Goal: Information Seeking & Learning: Find specific fact

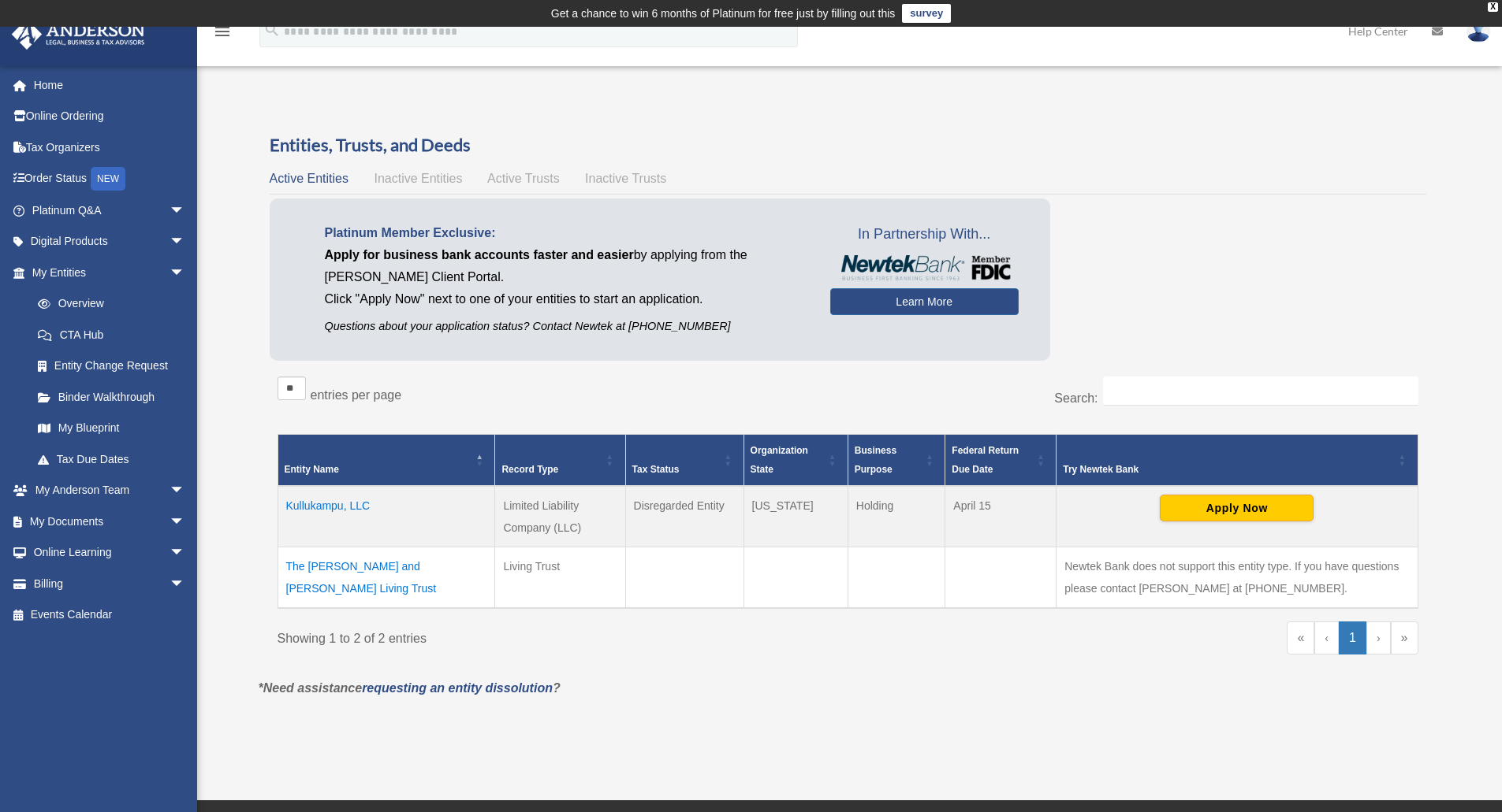
click at [546, 182] on span "Active Trusts" at bounding box center [523, 178] width 72 height 14
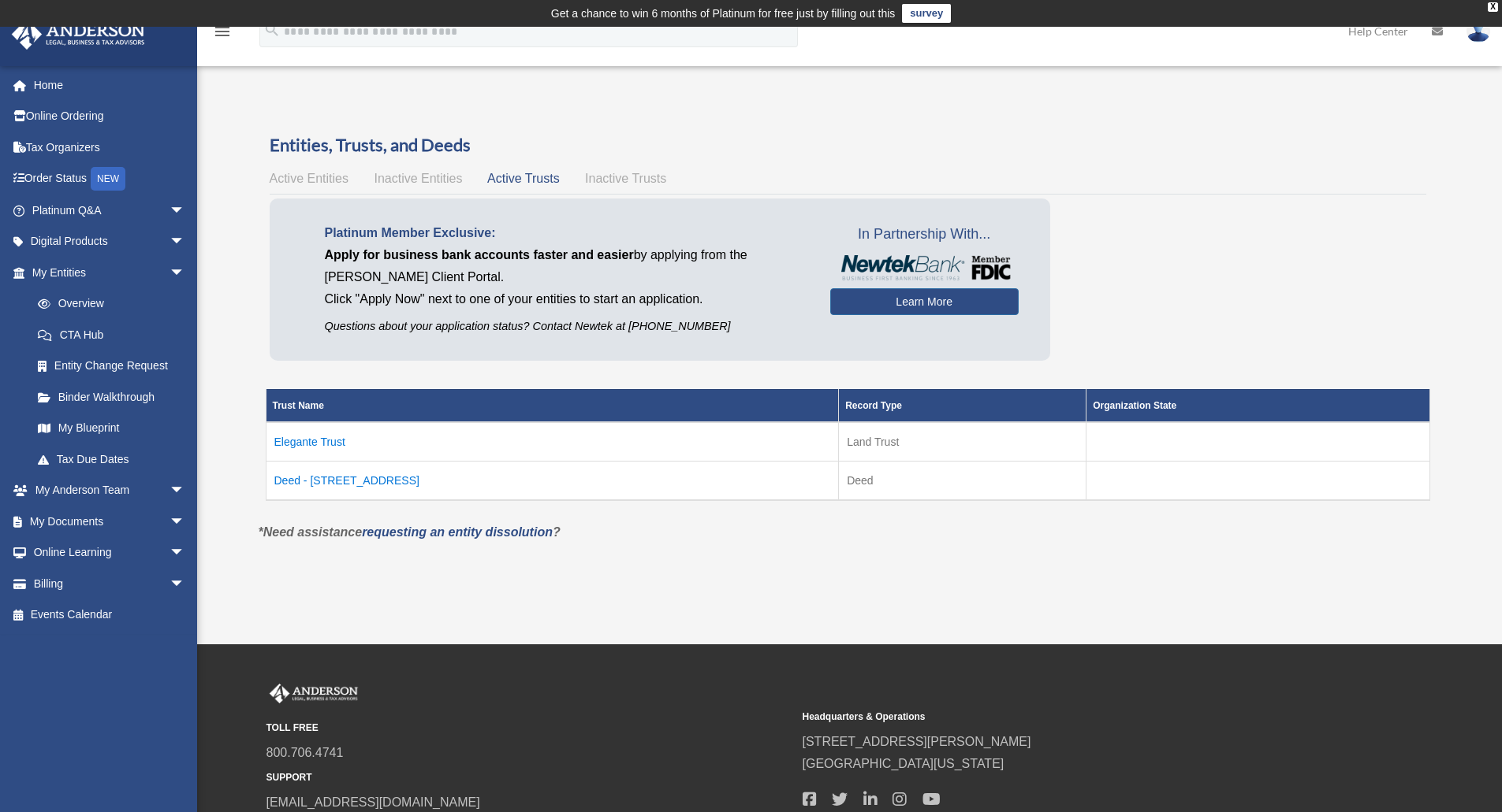
click at [330, 176] on span "Active Entities" at bounding box center [309, 178] width 79 height 14
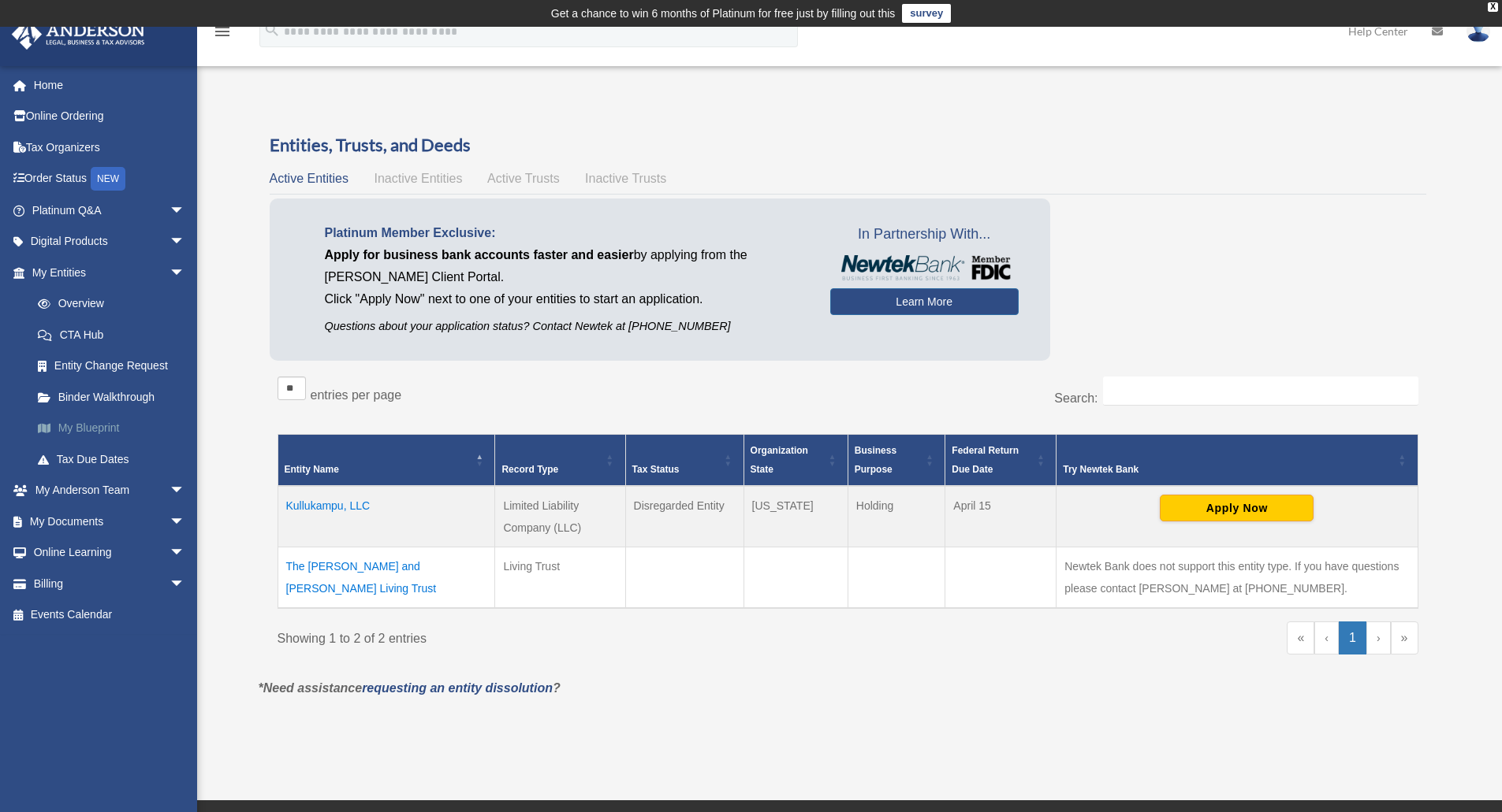
click at [123, 437] on link "My Blueprint" at bounding box center [115, 428] width 187 height 31
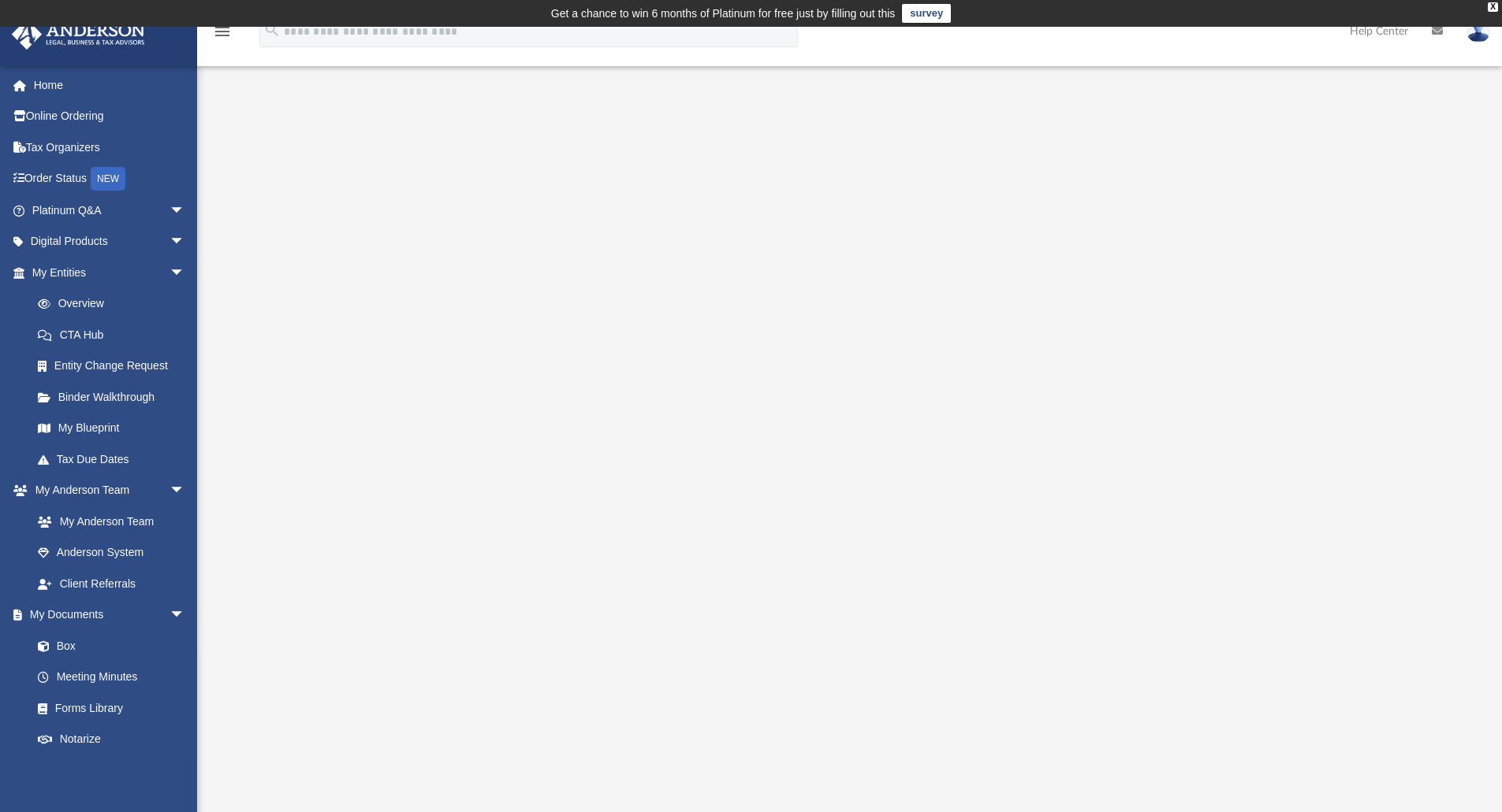
click at [934, 15] on link "survey" at bounding box center [926, 14] width 49 height 19
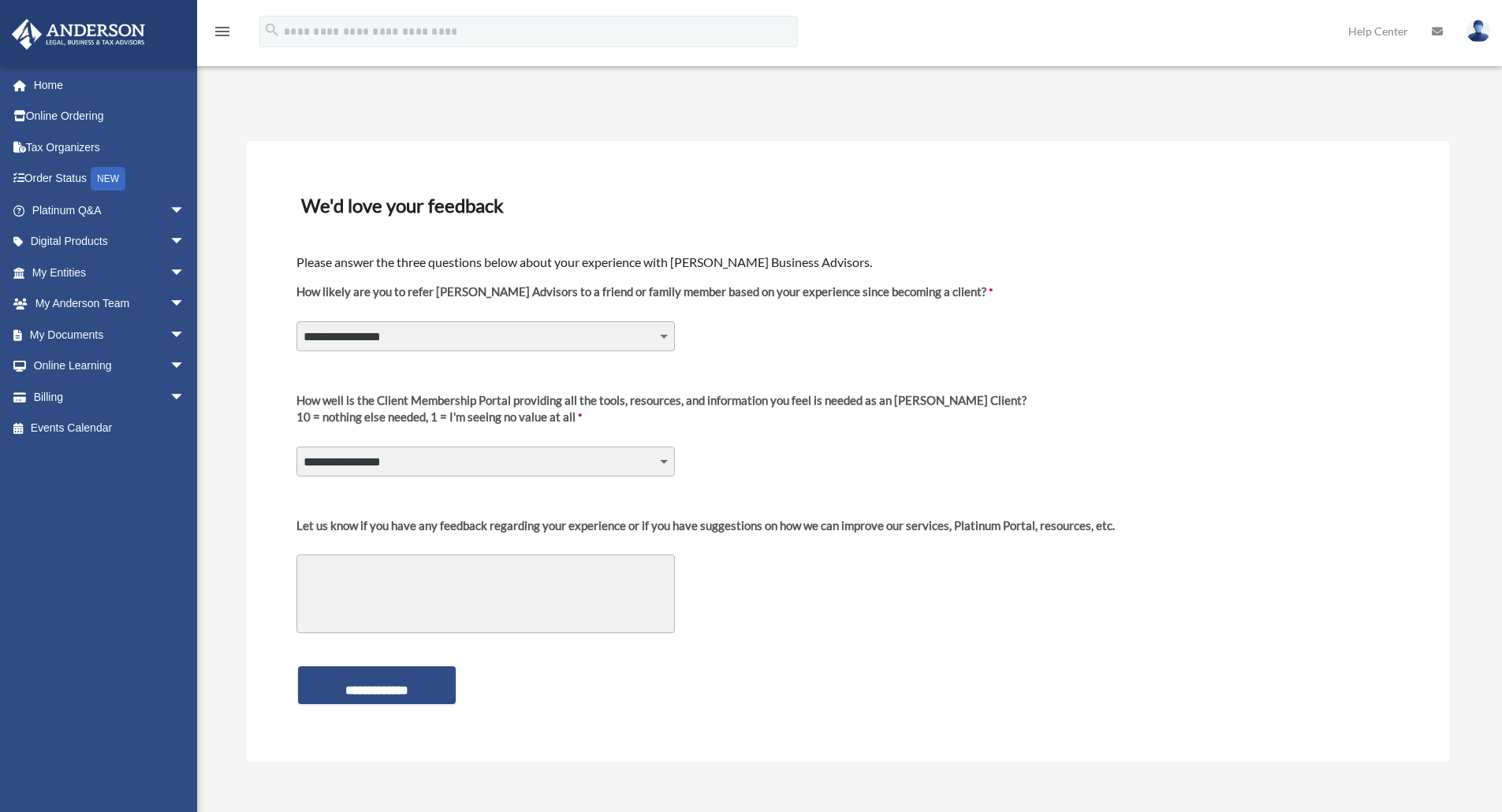
click at [484, 323] on select "**********" at bounding box center [486, 336] width 379 height 30
select select "********"
click at [297, 321] on select "**********" at bounding box center [486, 336] width 379 height 30
click at [381, 467] on select "**********" at bounding box center [486, 461] width 379 height 30
select select "********"
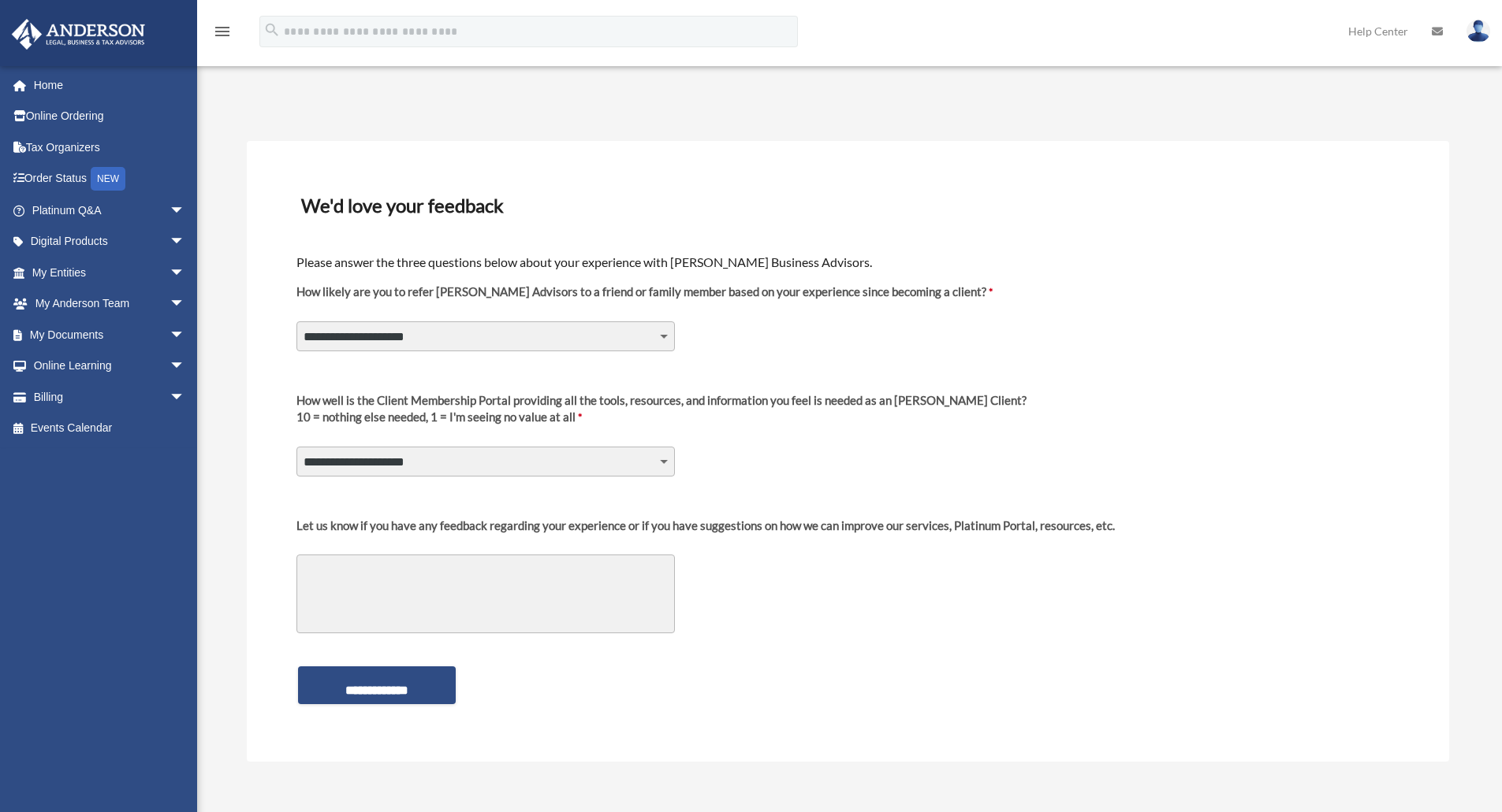
click at [297, 446] on select "**********" at bounding box center [486, 461] width 379 height 30
click at [364, 709] on div "**********" at bounding box center [848, 685] width 1106 height 57
click at [371, 688] on input "**********" at bounding box center [377, 685] width 158 height 38
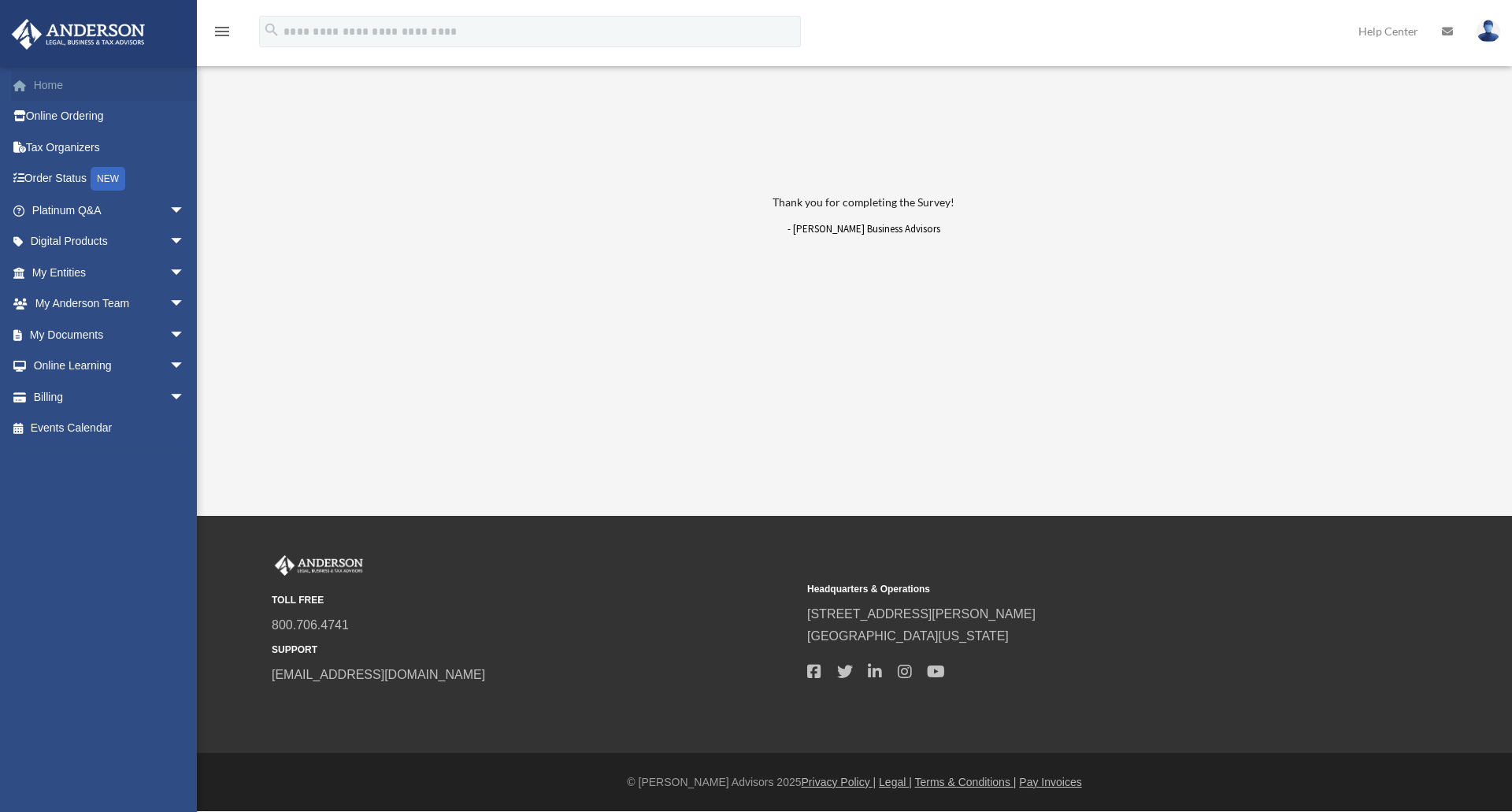
click at [107, 89] on link "Home" at bounding box center [110, 85] width 198 height 31
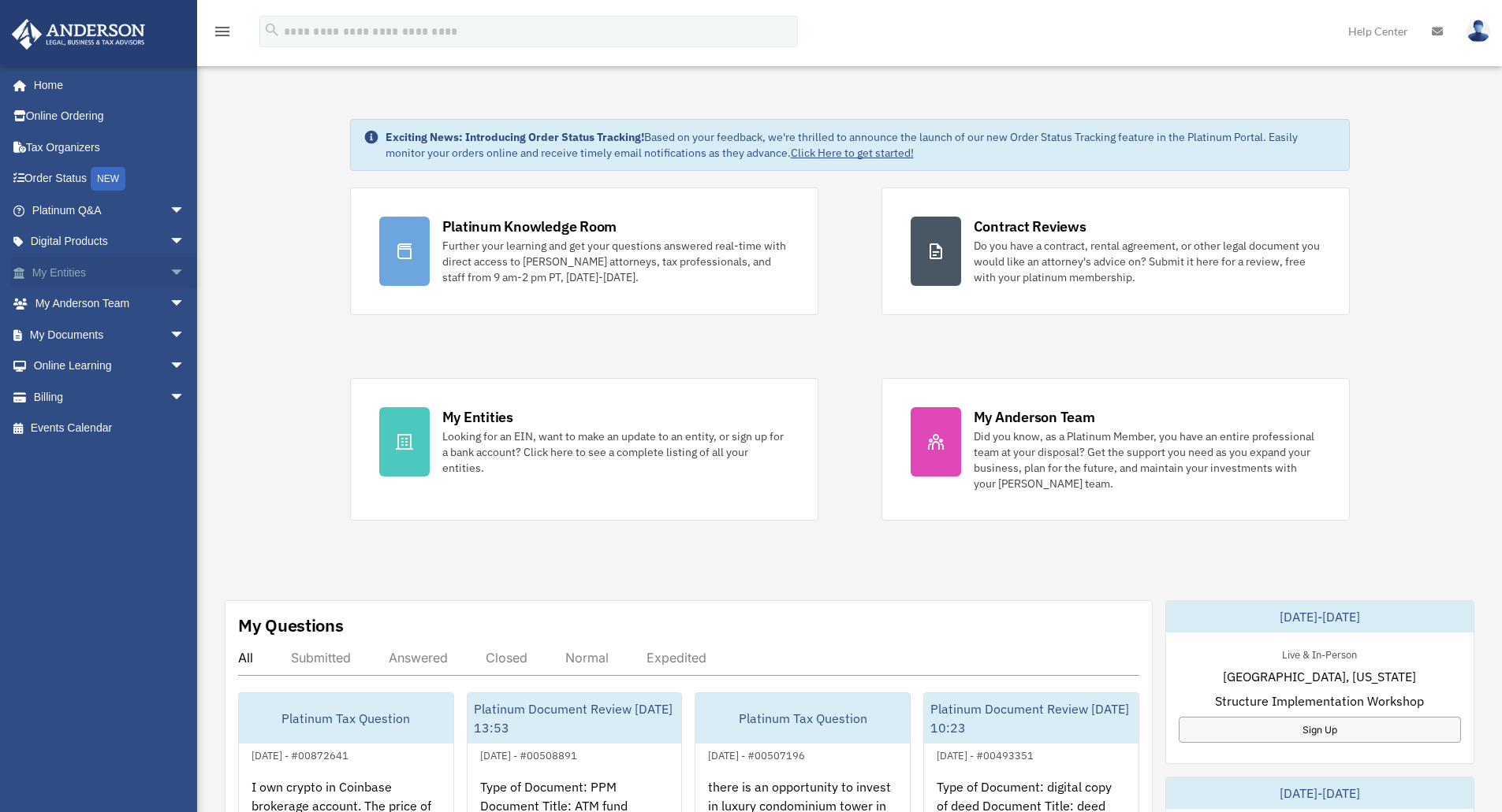
click at [169, 269] on span "arrow_drop_down" at bounding box center [184, 273] width 31 height 32
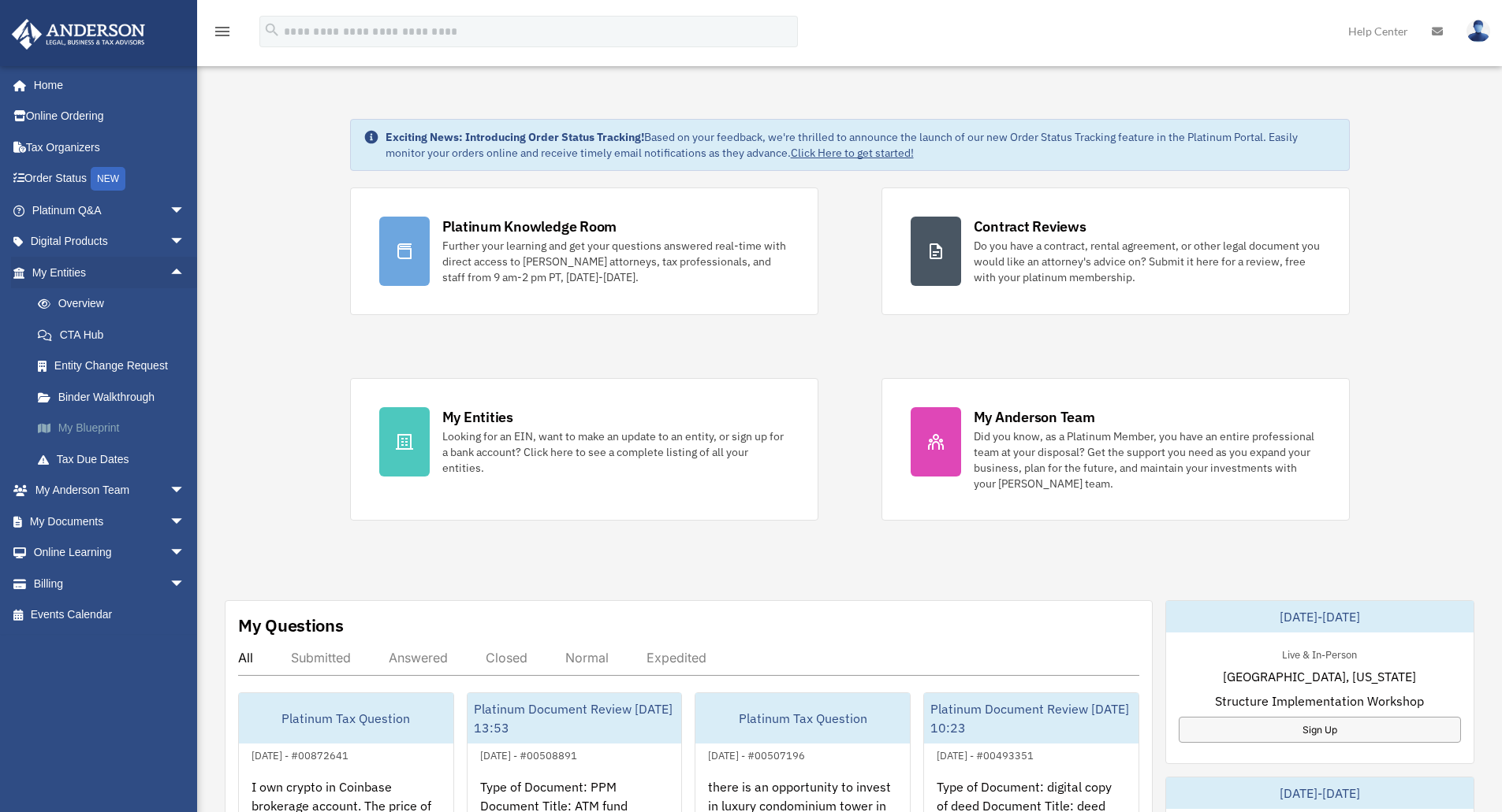
click at [74, 431] on link "My Blueprint" at bounding box center [115, 428] width 187 height 31
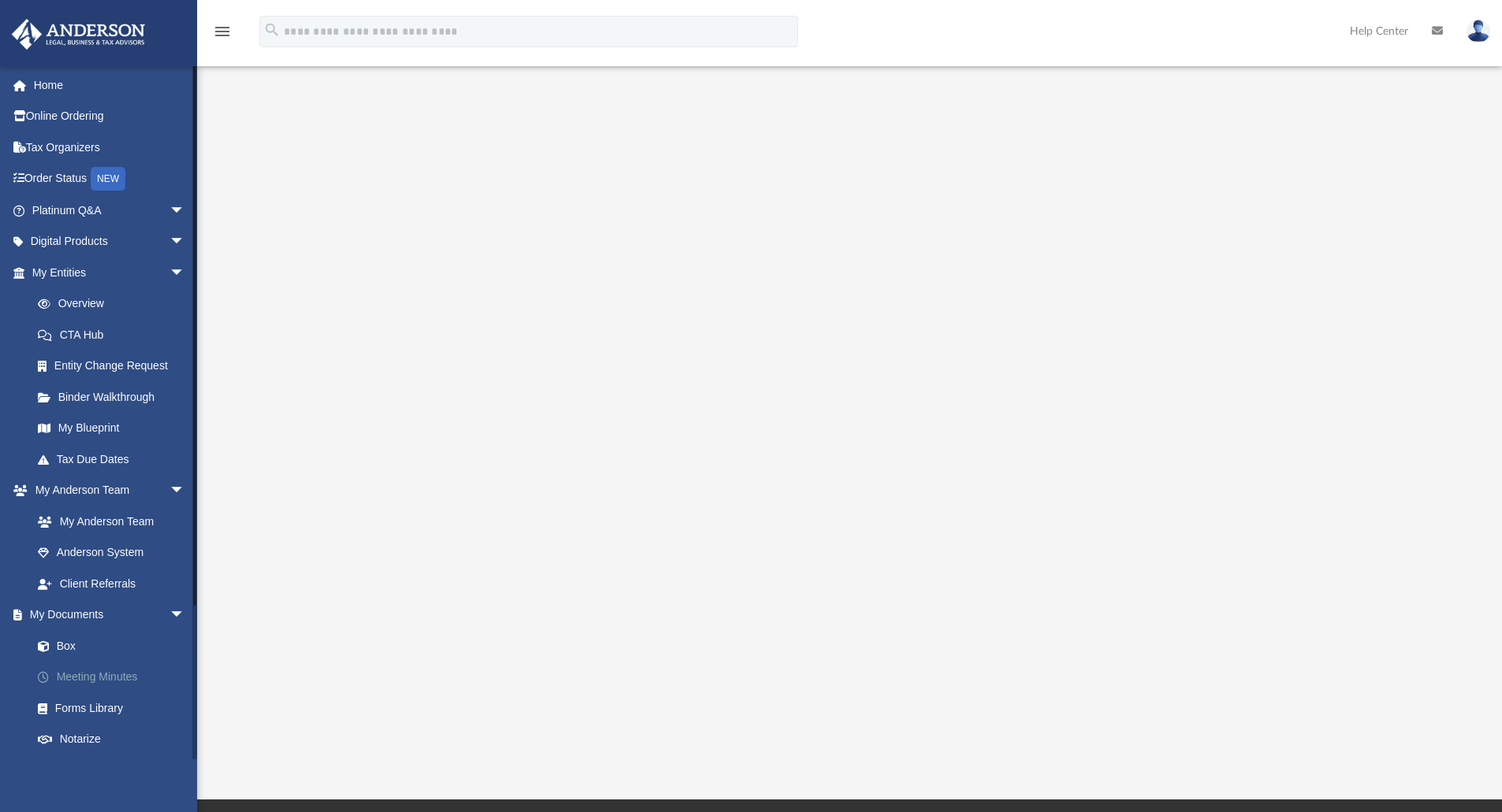
click at [115, 673] on link "Meeting Minutes" at bounding box center [115, 677] width 187 height 31
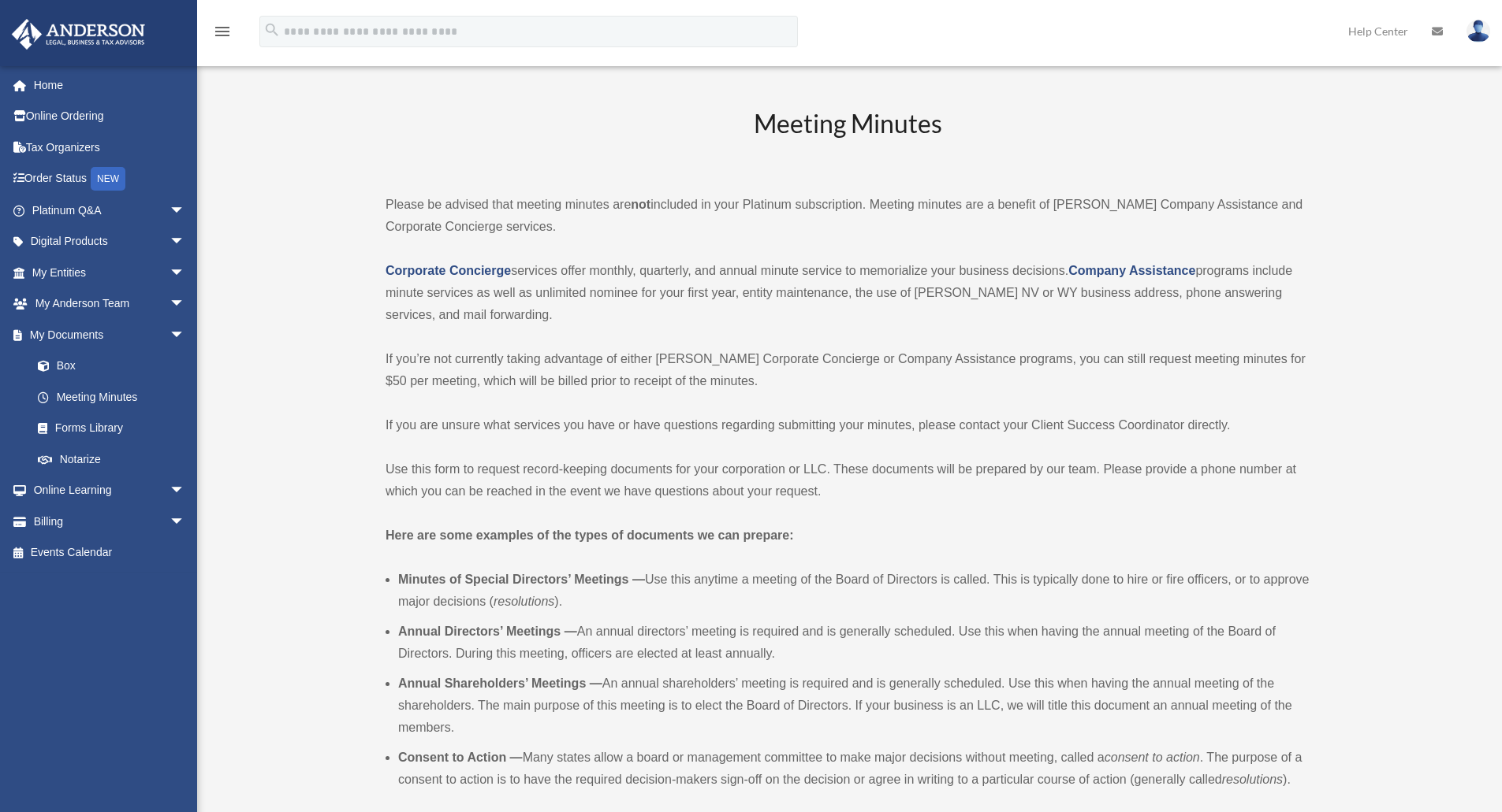
click at [717, 269] on p "Corporate Concierge services offer monthly, quarterly, and annual minute servic…" at bounding box center [848, 293] width 924 height 67
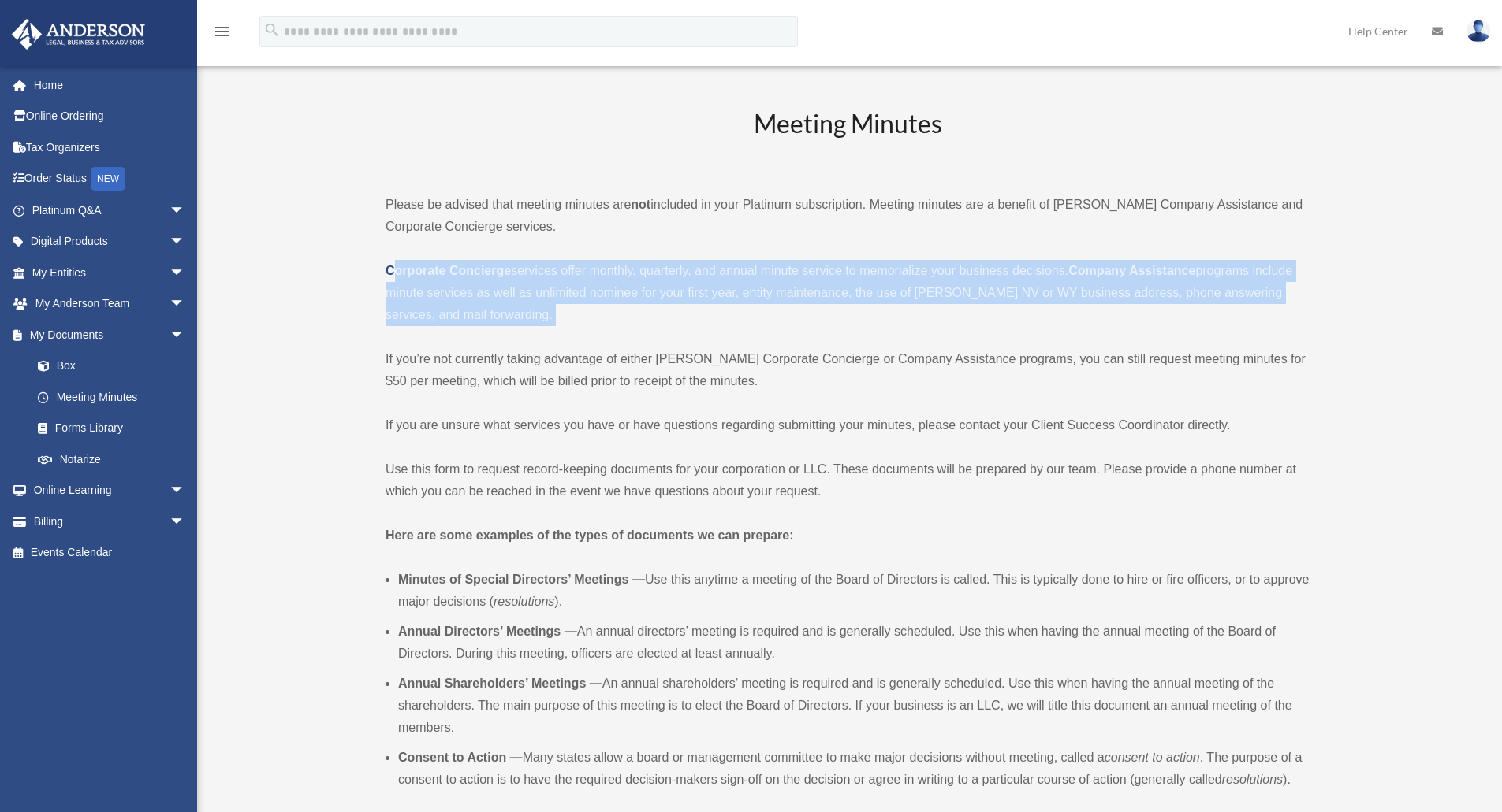
click at [717, 269] on p "Corporate Concierge services offer monthly, quarterly, and annual minute servic…" at bounding box center [848, 293] width 924 height 67
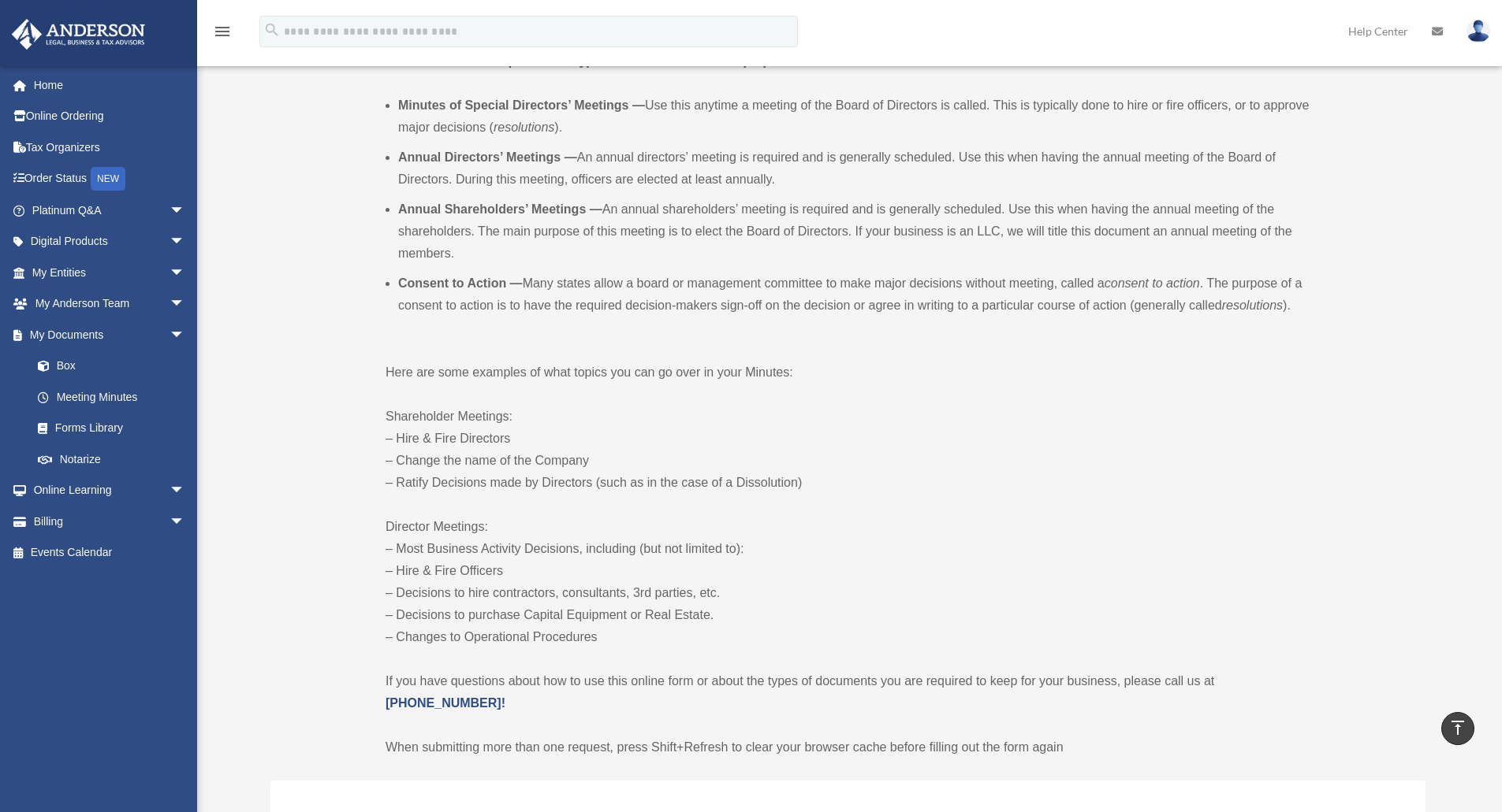
scroll to position [473, 0]
click at [427, 450] on p "Shareholder Meetings: – Hire & Fire Directors – Change the name of the Company …" at bounding box center [848, 451] width 924 height 88
click at [67, 91] on link "Home" at bounding box center [110, 85] width 198 height 31
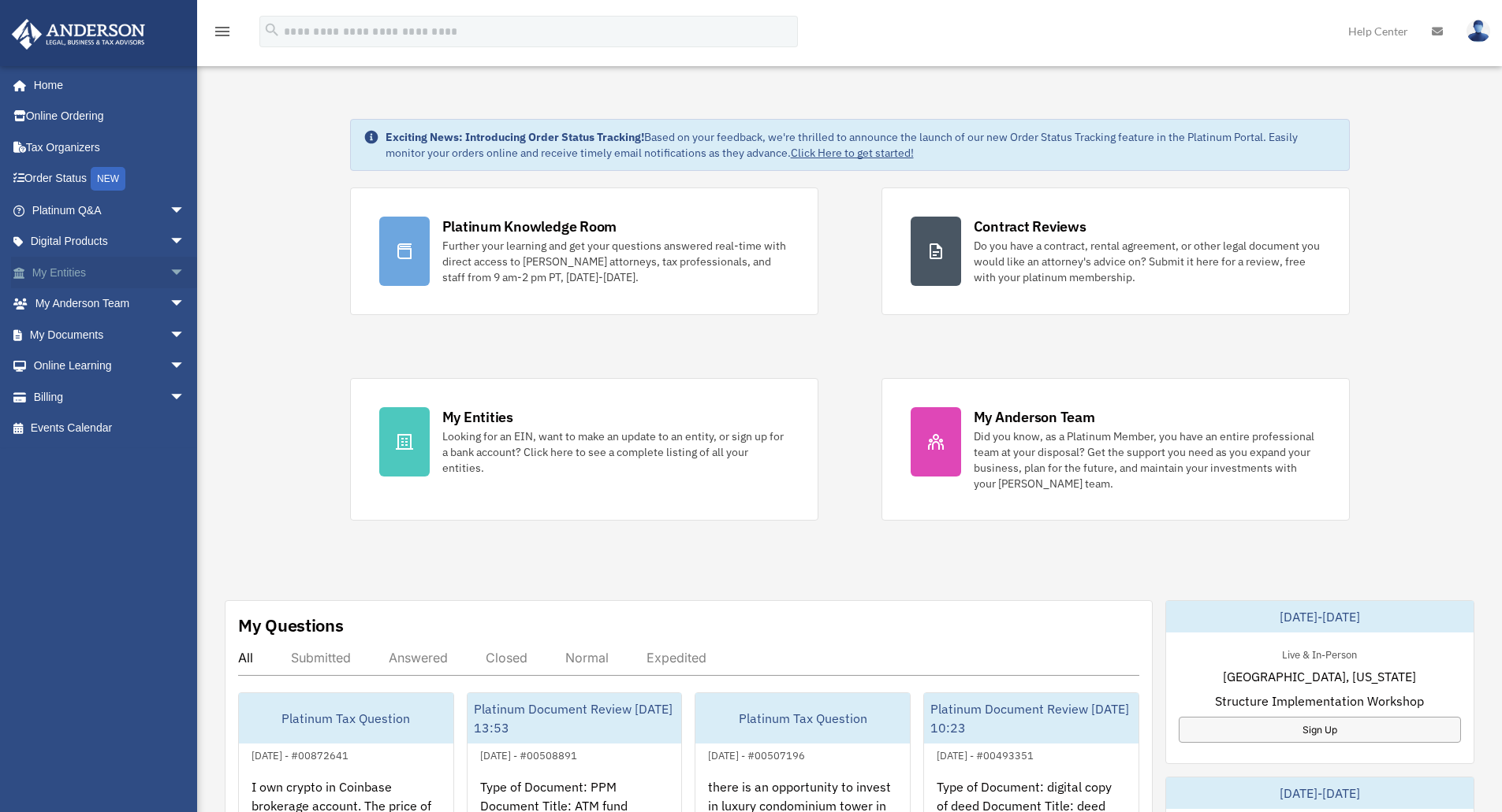
click at [171, 273] on span "arrow_drop_down" at bounding box center [184, 273] width 31 height 32
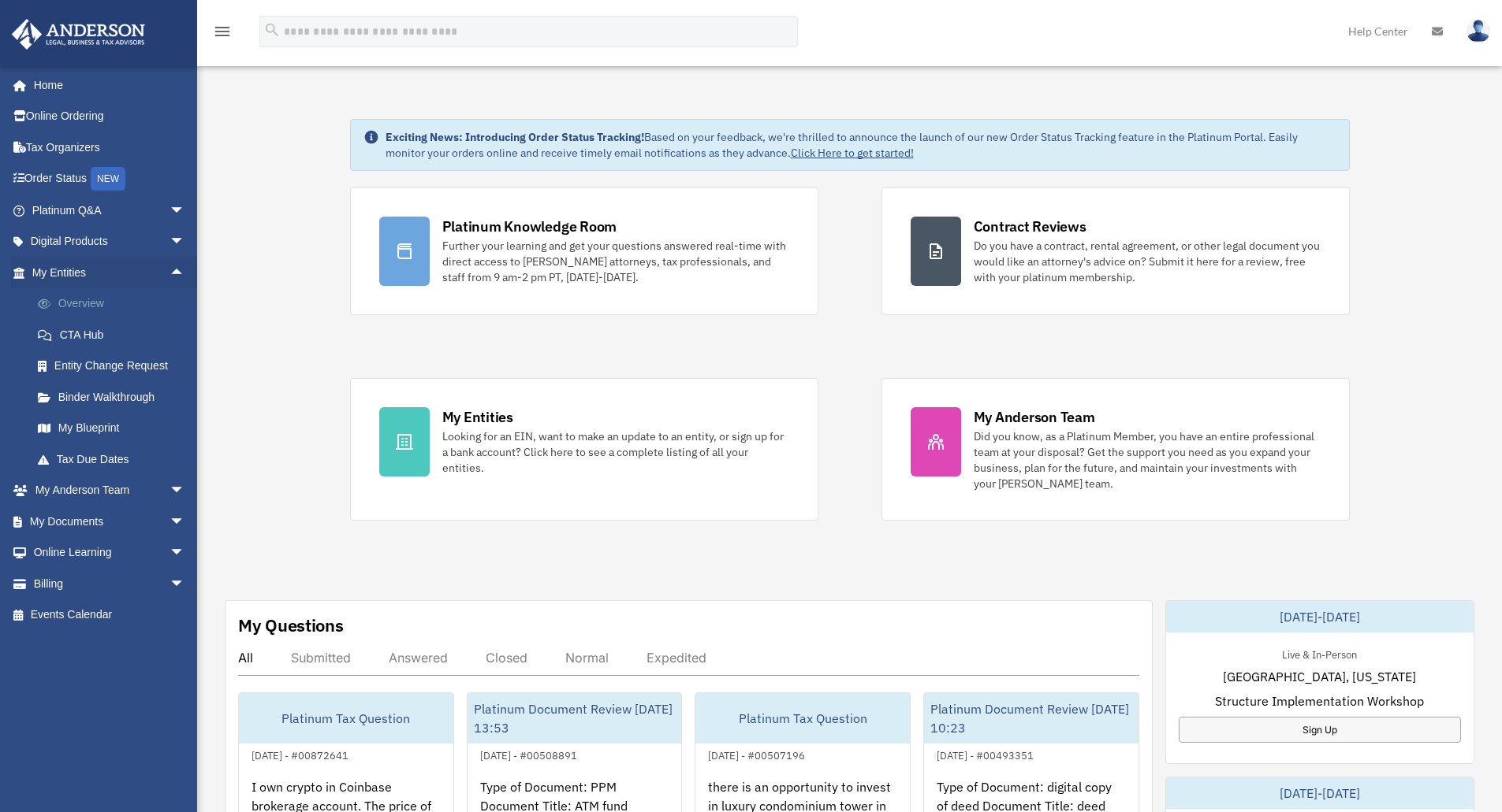
click at [78, 304] on link "Overview" at bounding box center [115, 304] width 187 height 31
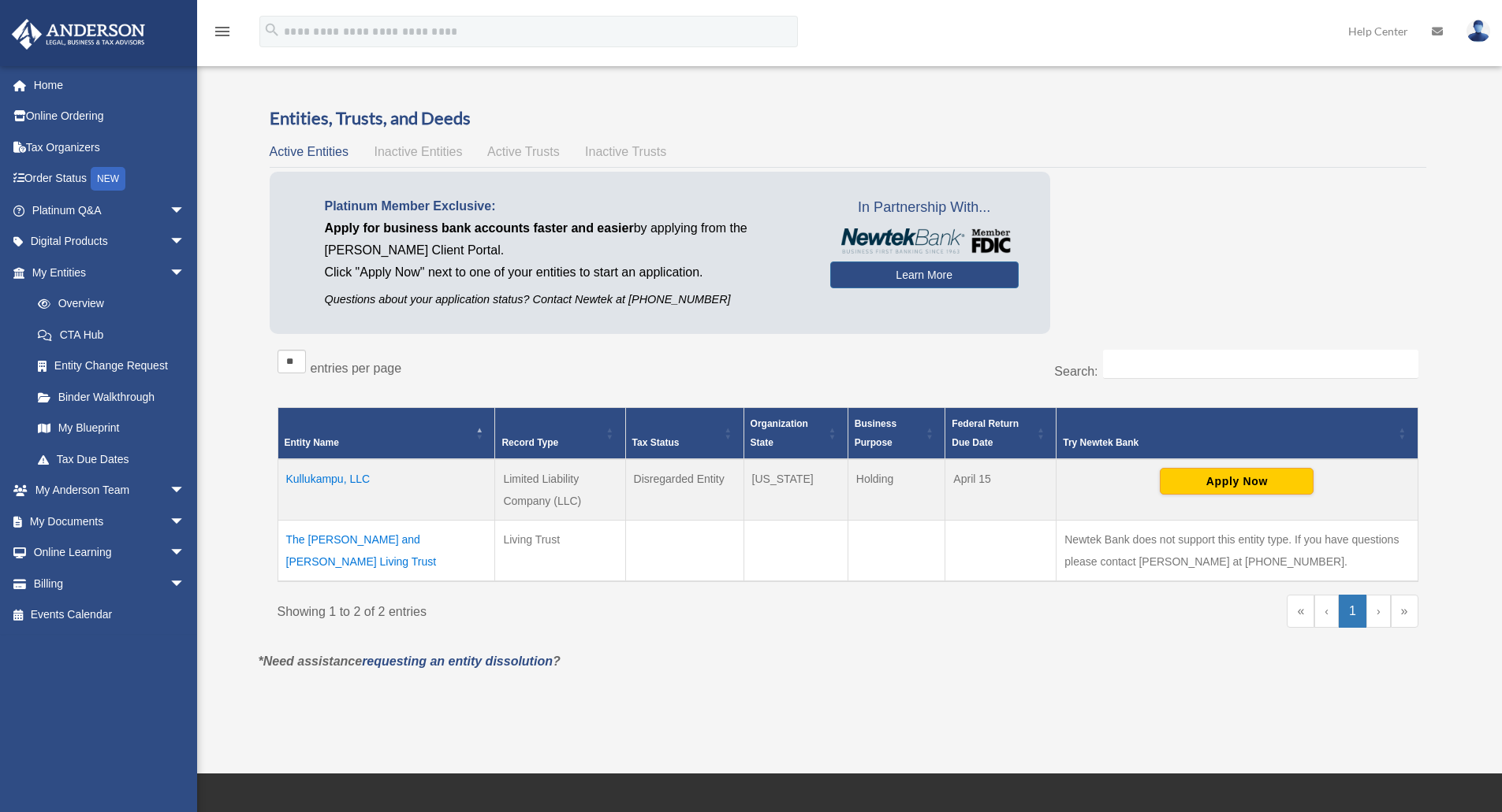
drag, startPoint x: 416, startPoint y: 562, endPoint x: 273, endPoint y: 536, distance: 145.3
click at [273, 536] on div "** ** ** *** entries per page Search: Entity Name Record Type Tax Status Organi…" at bounding box center [848, 497] width 1156 height 309
click at [261, 536] on div "Entities, Trusts, and Deeds Active Entities Inactive Entities Active Trusts Ina…" at bounding box center [848, 379] width 1179 height 545
click at [330, 539] on td "The Srikanth Gudimetla and Ashwini Pullabhatla Living Trust" at bounding box center [386, 551] width 217 height 62
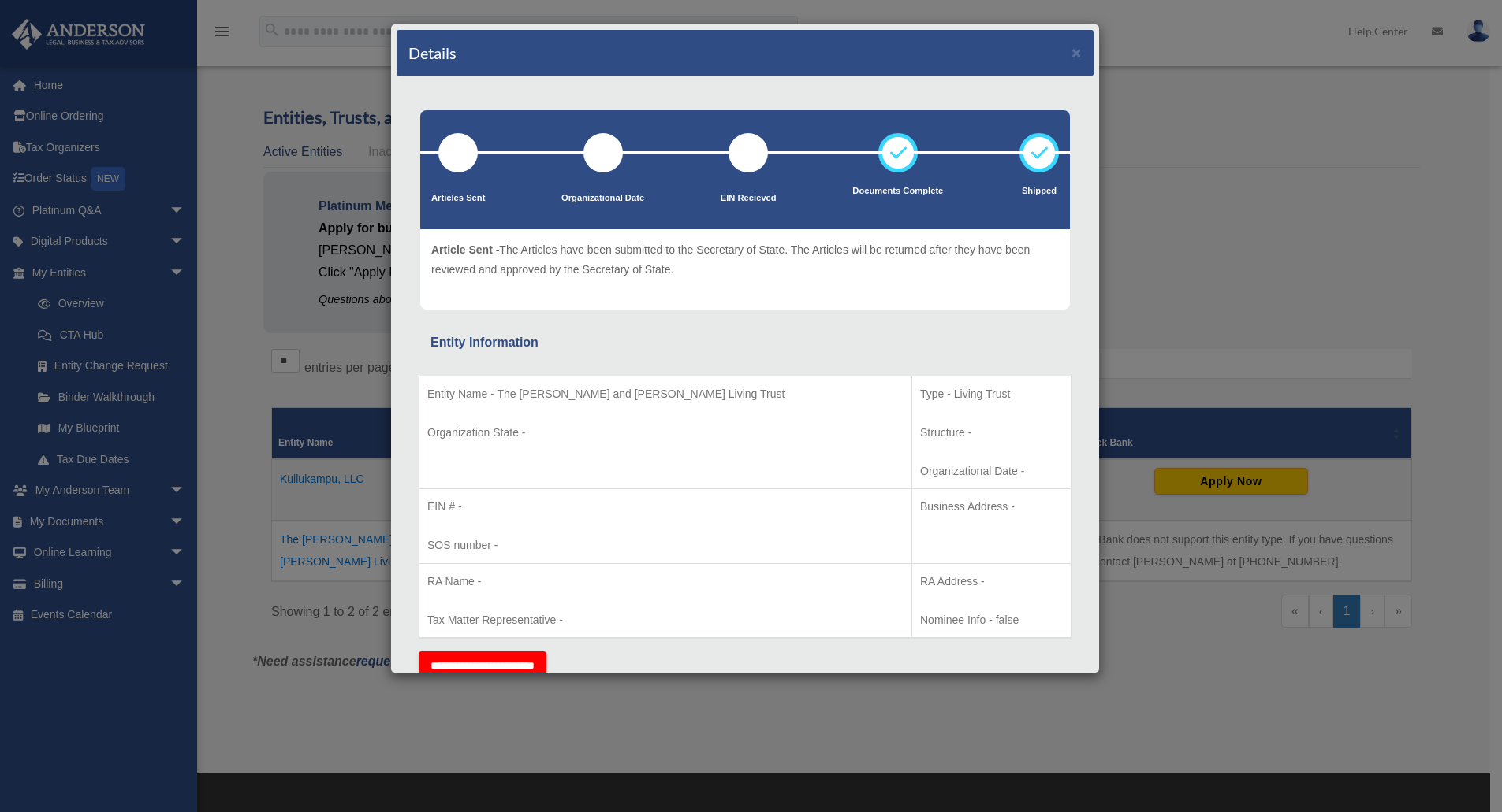
drag, startPoint x: 498, startPoint y: 393, endPoint x: 792, endPoint y: 395, distance: 294.0
click at [792, 395] on p "Entity Name - The [PERSON_NAME] and [PERSON_NAME] Living Trust" at bounding box center [666, 394] width 476 height 20
copy p "The [PERSON_NAME] and [PERSON_NAME] Living Trust"
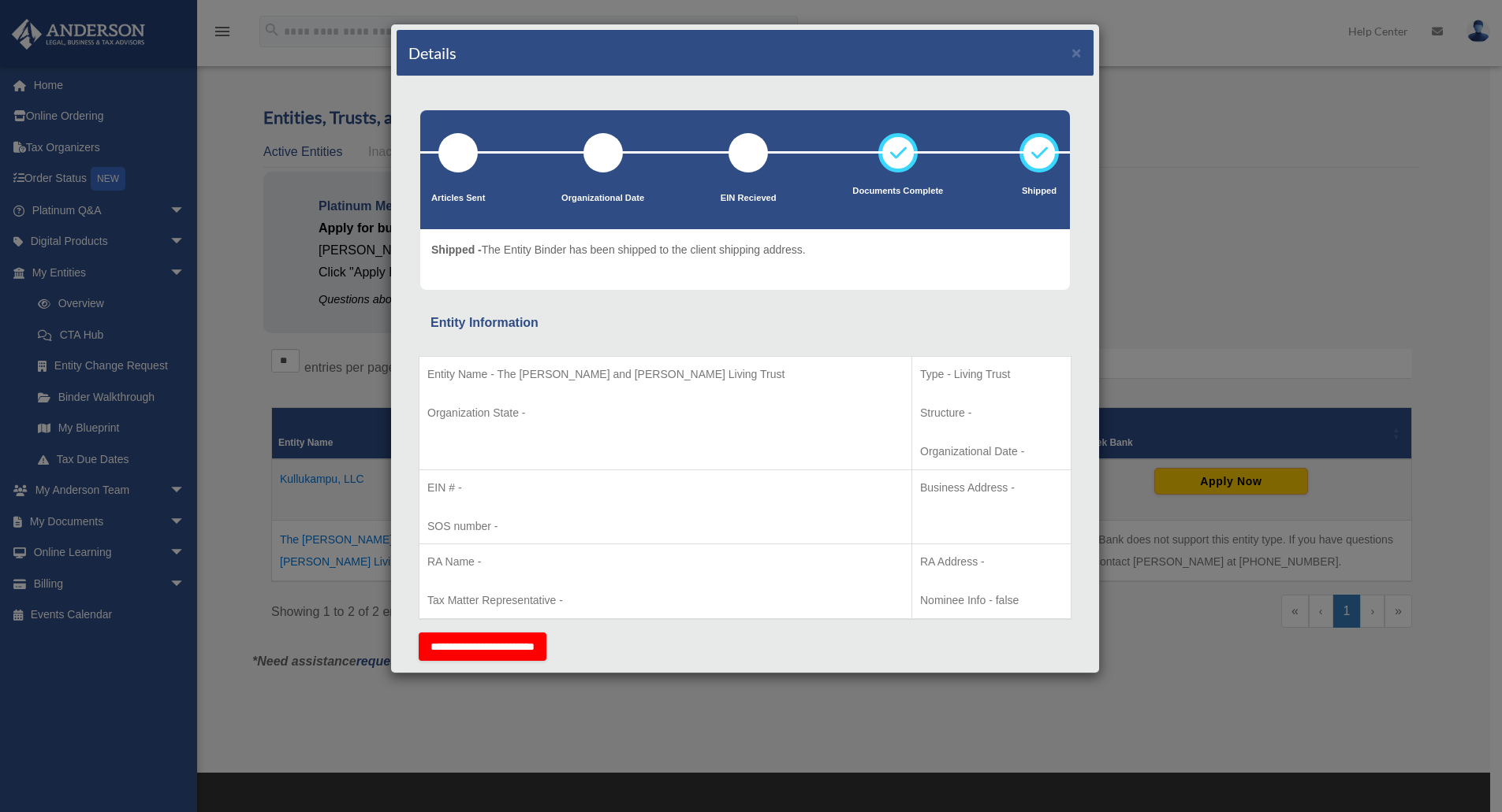
click at [661, 475] on td "EIN # - SOS number -" at bounding box center [666, 507] width 492 height 75
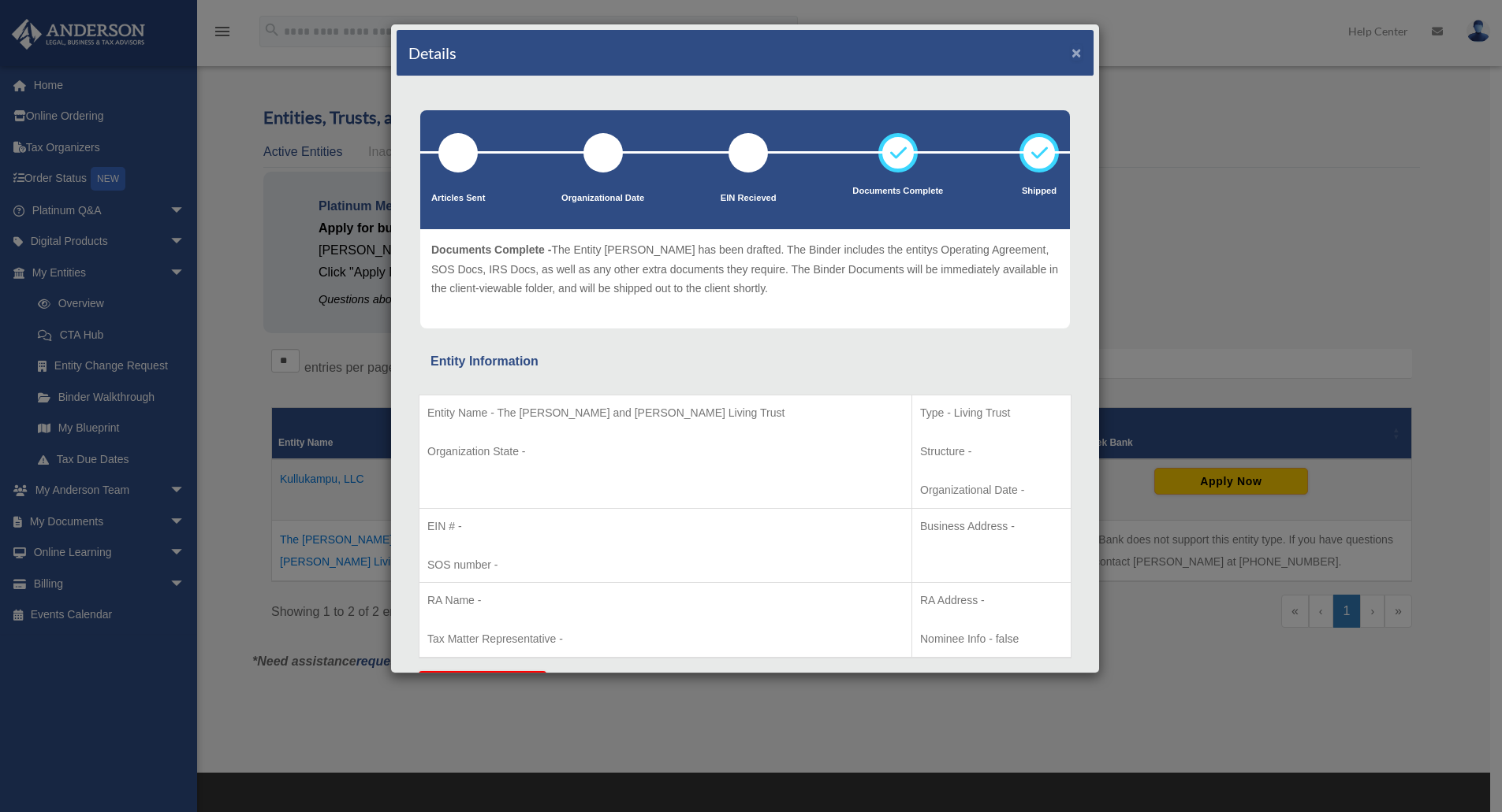
click at [1071, 55] on button "×" at bounding box center [1076, 52] width 10 height 17
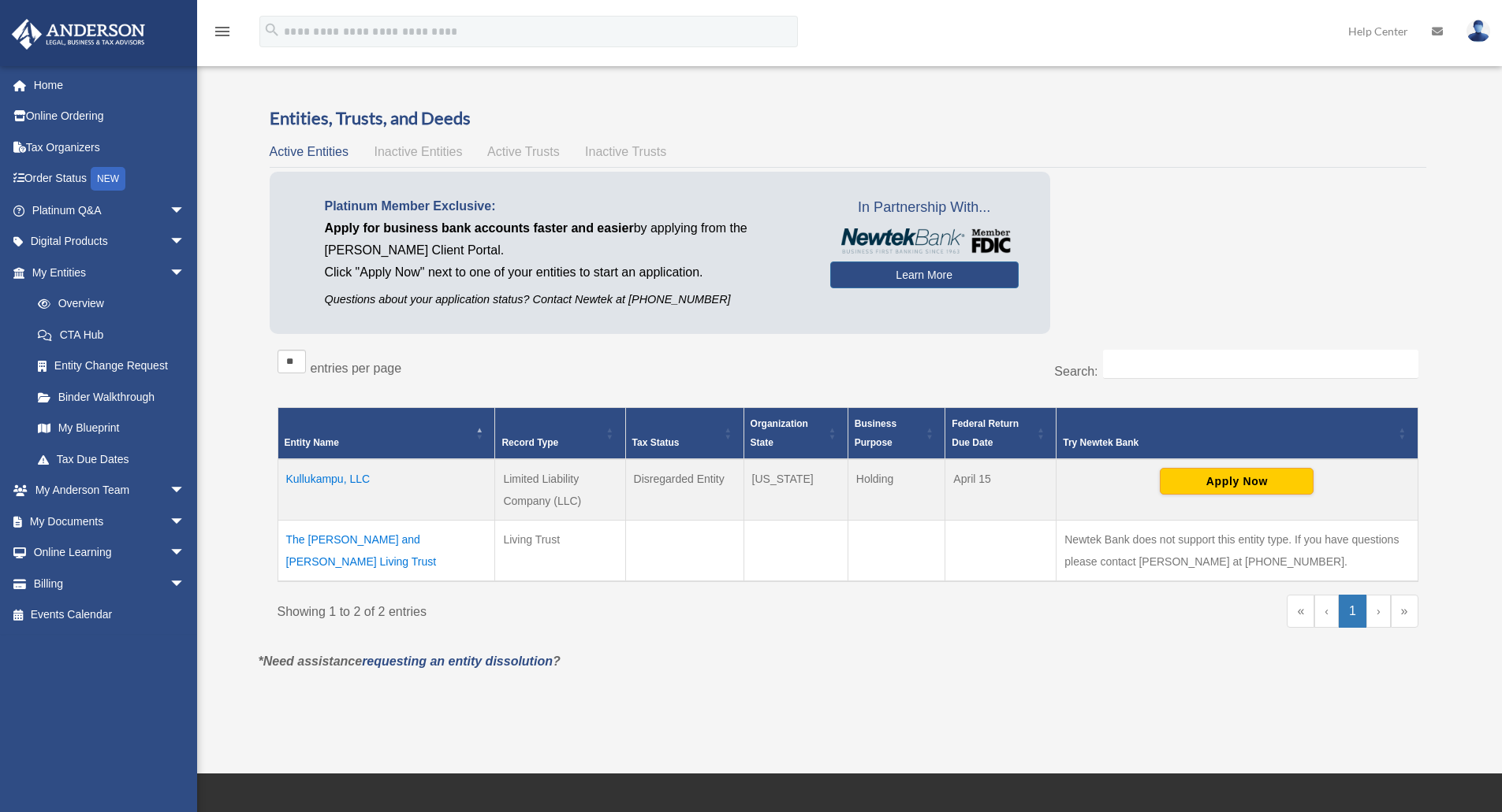
click at [552, 539] on td "Living Trust" at bounding box center [560, 551] width 130 height 62
click at [324, 563] on td "The [PERSON_NAME] and [PERSON_NAME] Living Trust" at bounding box center [386, 551] width 217 height 62
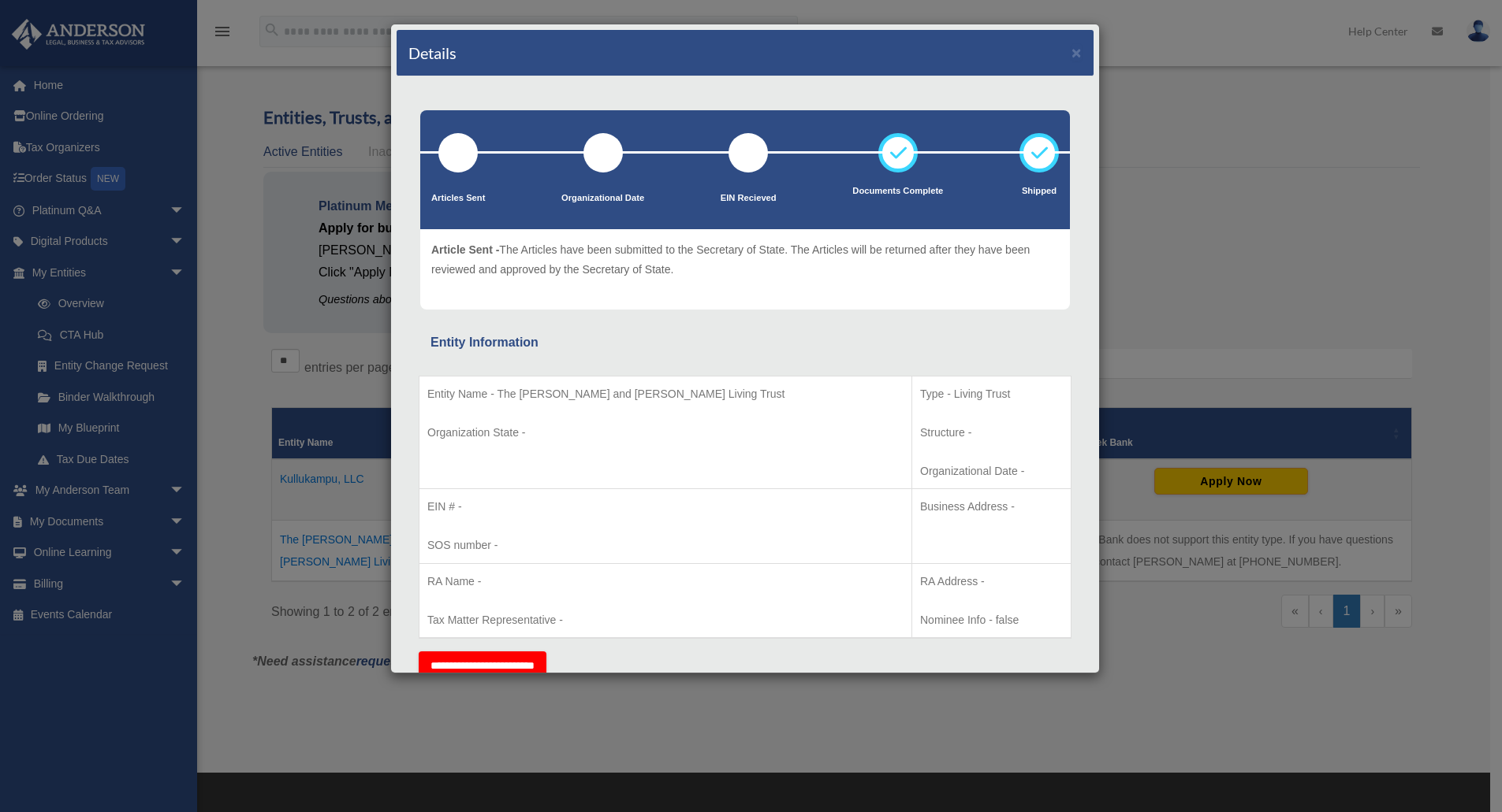
click at [719, 354] on div "Entity Name - The Srikanth Gudimetla and Ashwini Pullabhatla Living Trust Organ…" at bounding box center [745, 503] width 653 height 299
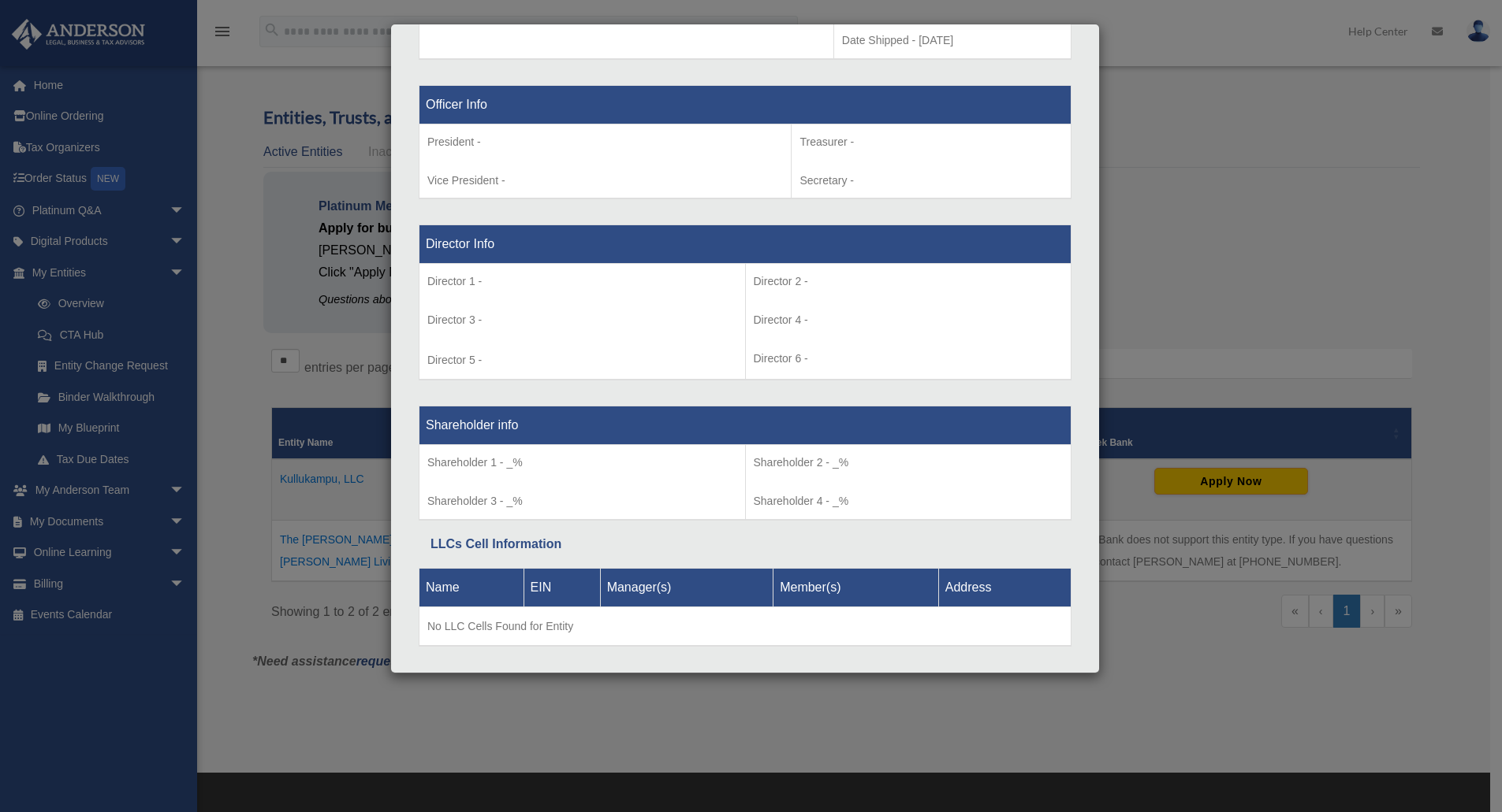
scroll to position [1001, 0]
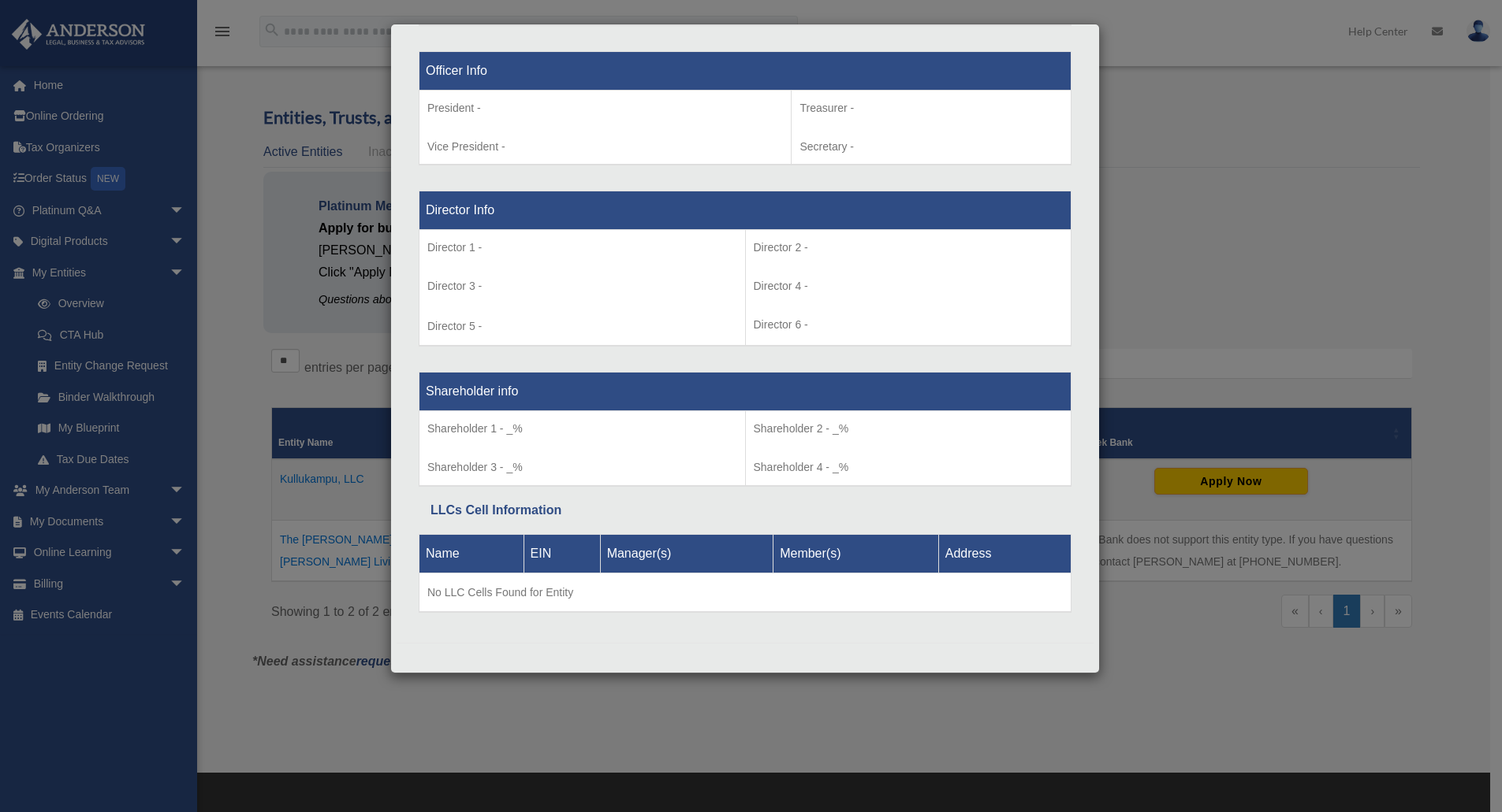
click at [470, 712] on div "Details × Articles Sent Organizational Date" at bounding box center [751, 406] width 1502 height 812
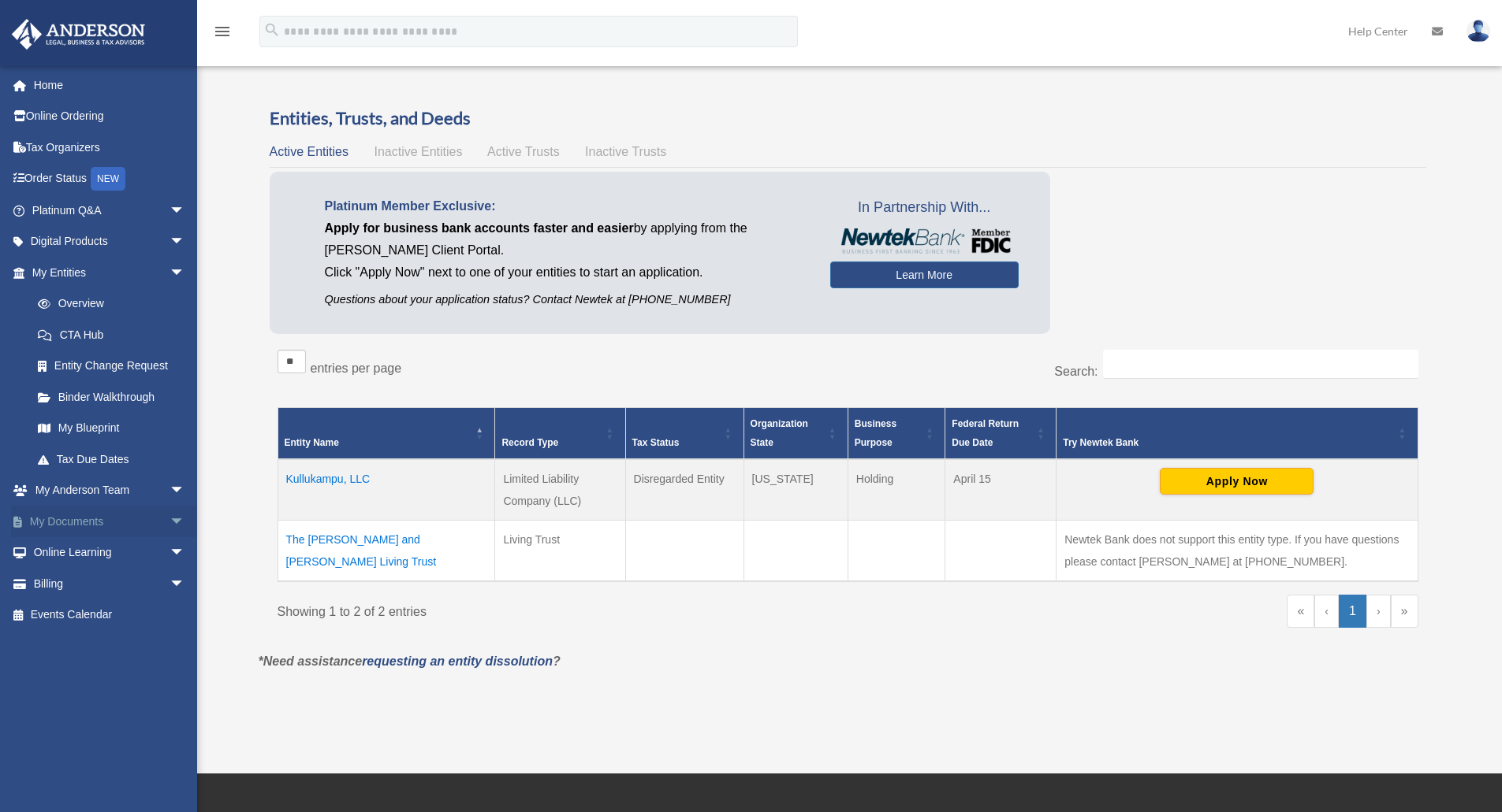
click at [101, 531] on link "My Documents arrow_drop_down" at bounding box center [110, 521] width 198 height 31
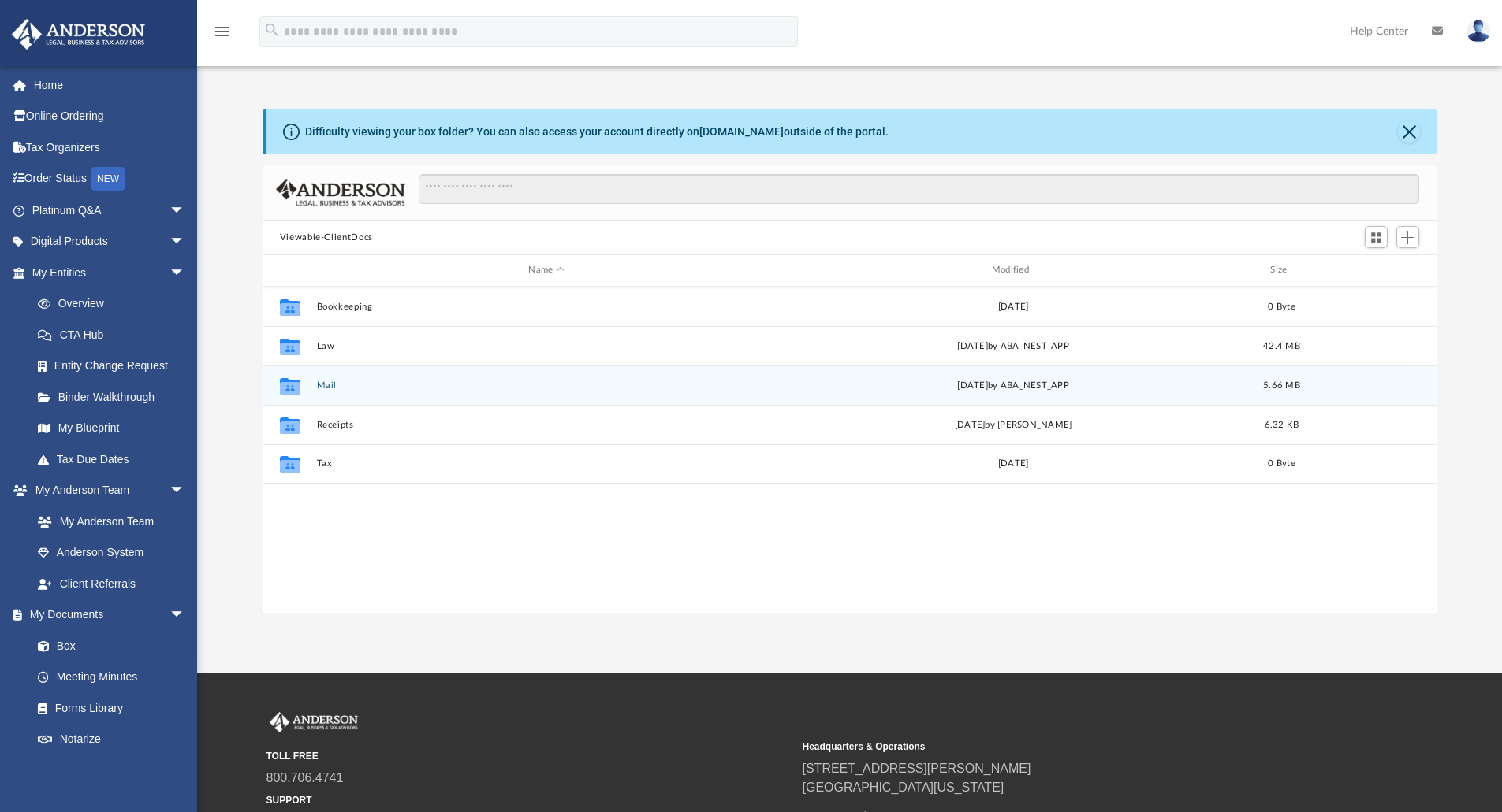
scroll to position [347, 1162]
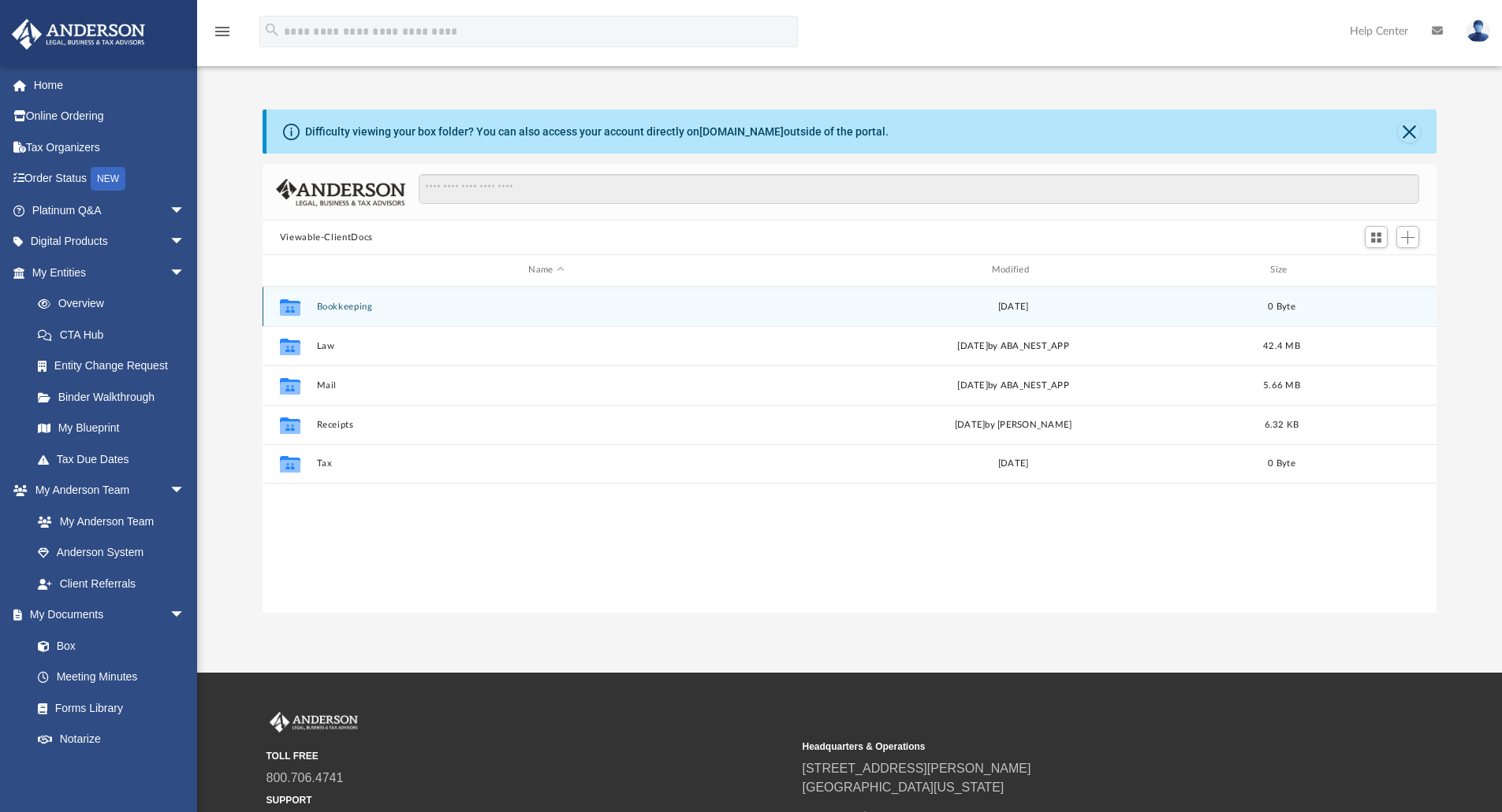
click at [334, 304] on button "Bookkeeping" at bounding box center [545, 306] width 460 height 10
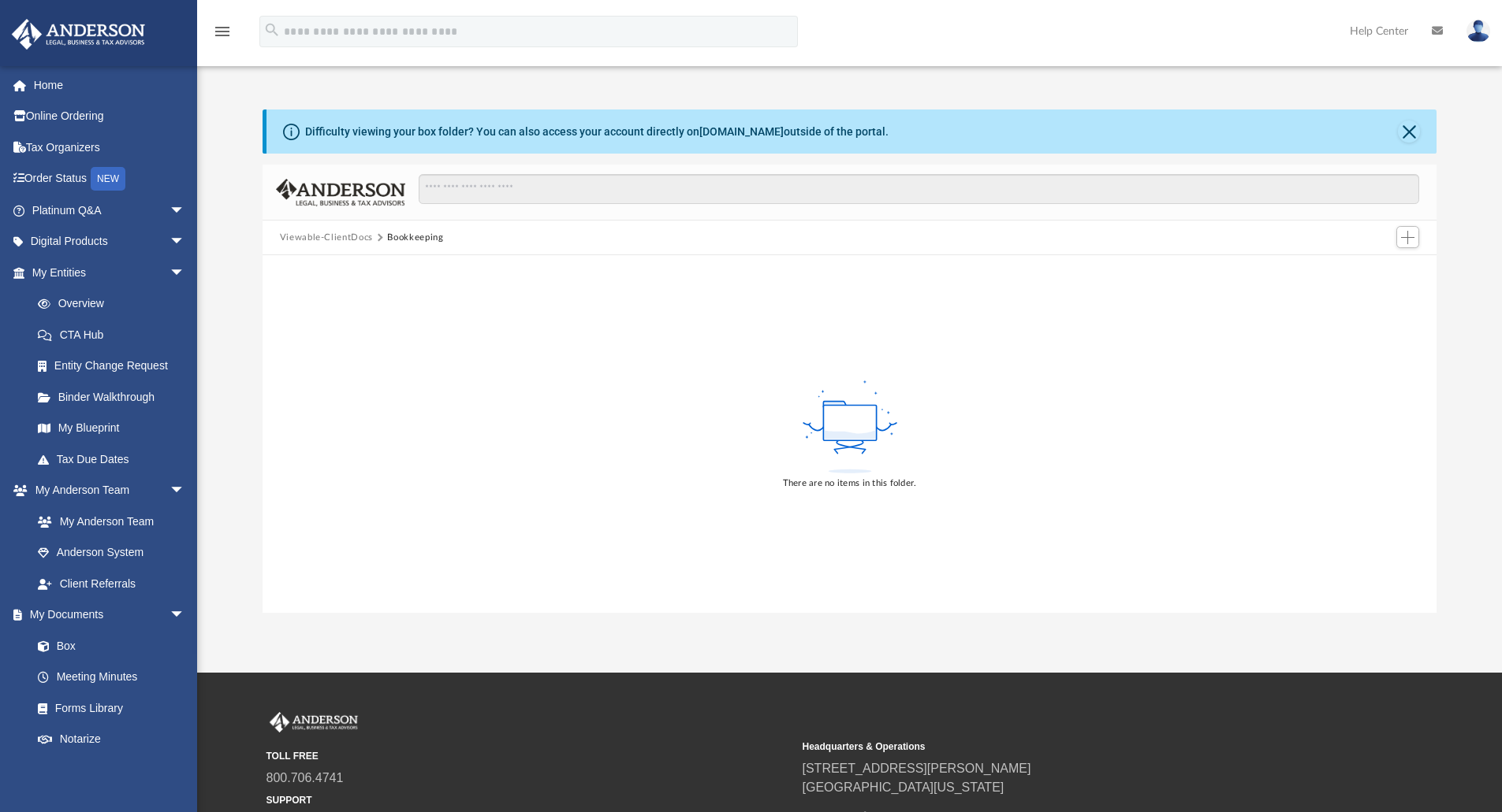
click at [335, 236] on button "Viewable-ClientDocs" at bounding box center [326, 238] width 93 height 14
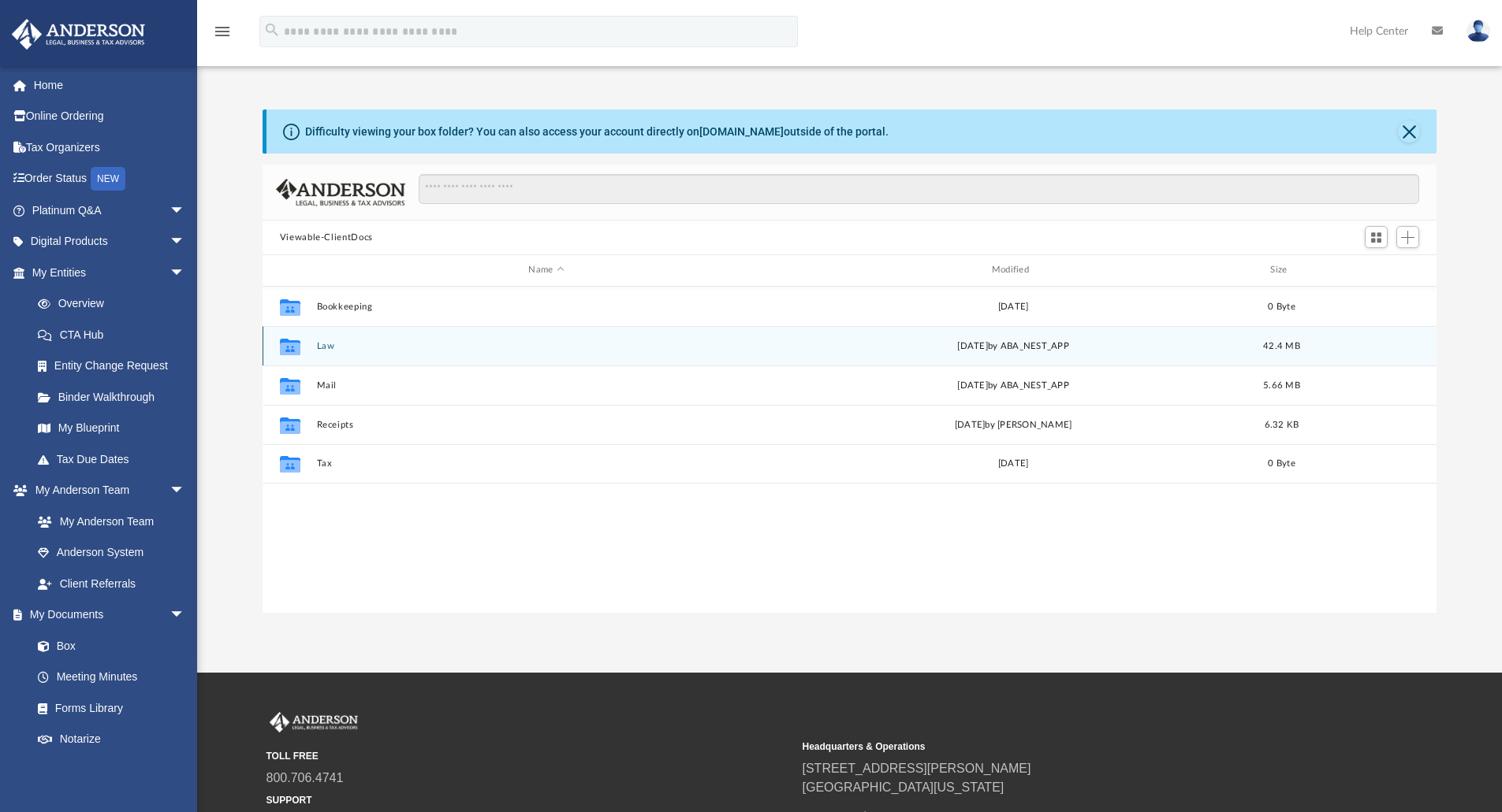
click at [325, 339] on div "Collaborated Folder Law Wed Aug 13 2025 by ABA_NEST_APP 42.4 MB" at bounding box center [849, 345] width 1175 height 39
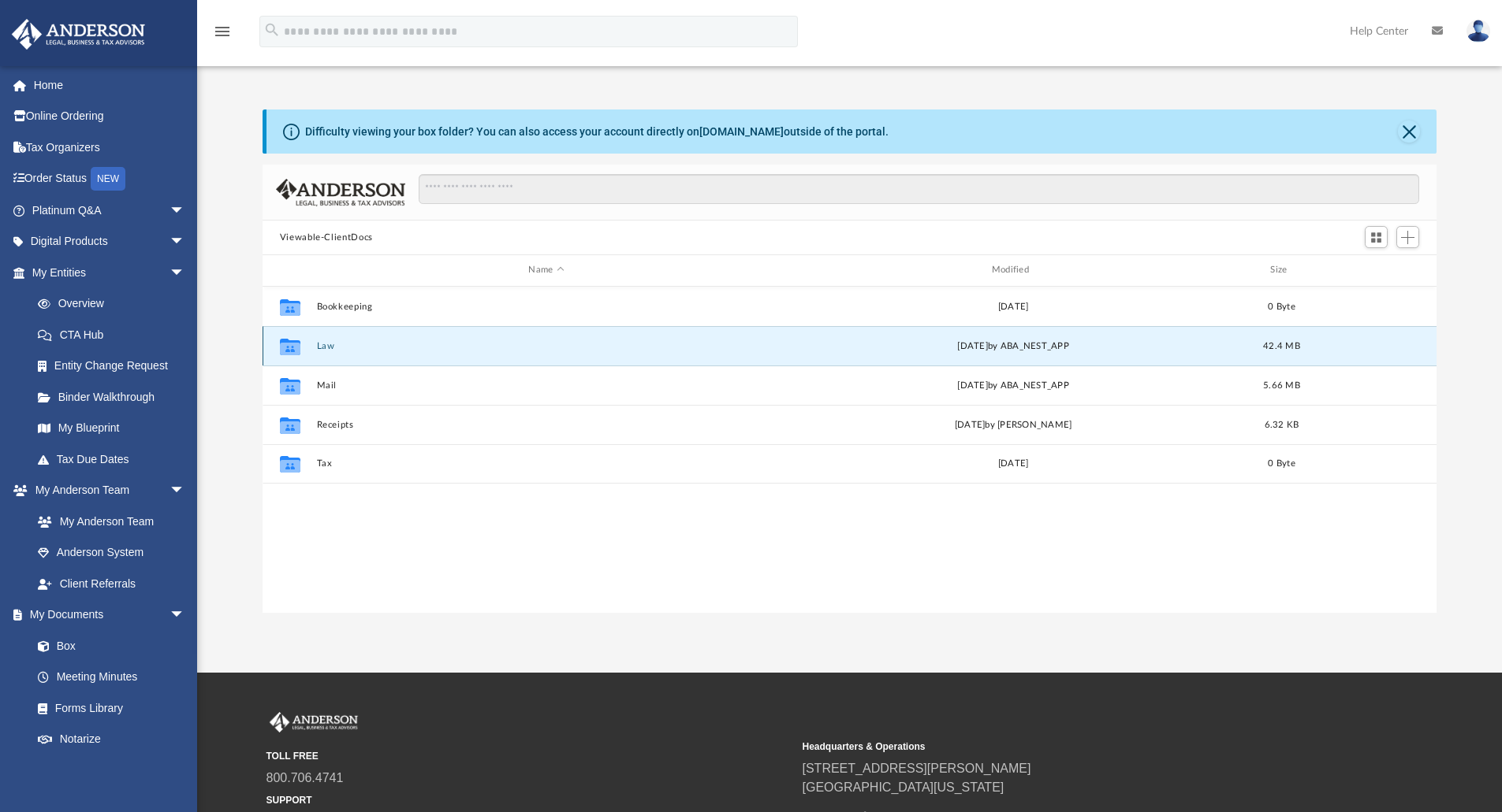
click at [330, 345] on button "Law" at bounding box center [545, 346] width 460 height 10
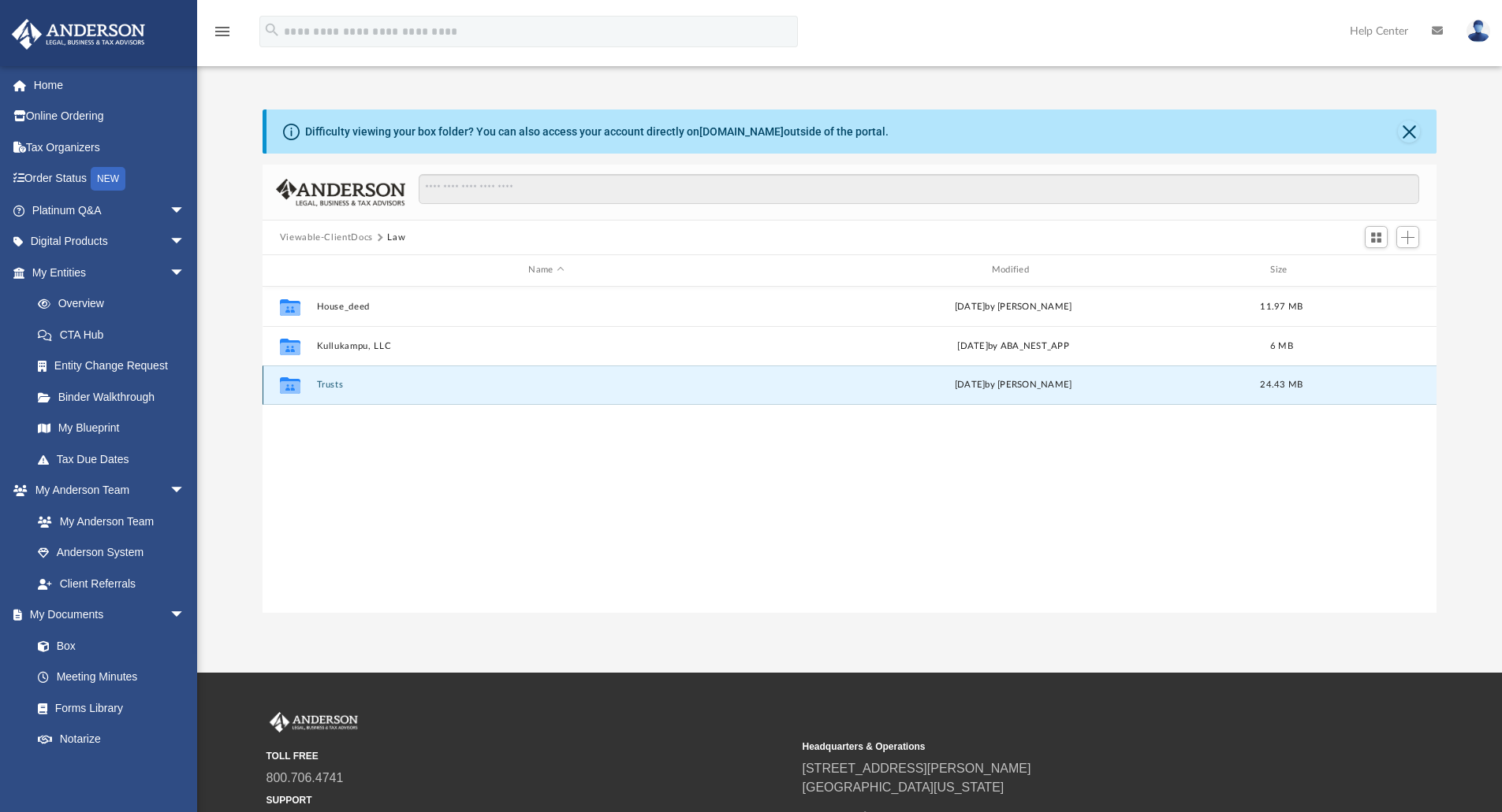
click at [325, 385] on button "Trusts" at bounding box center [545, 385] width 460 height 10
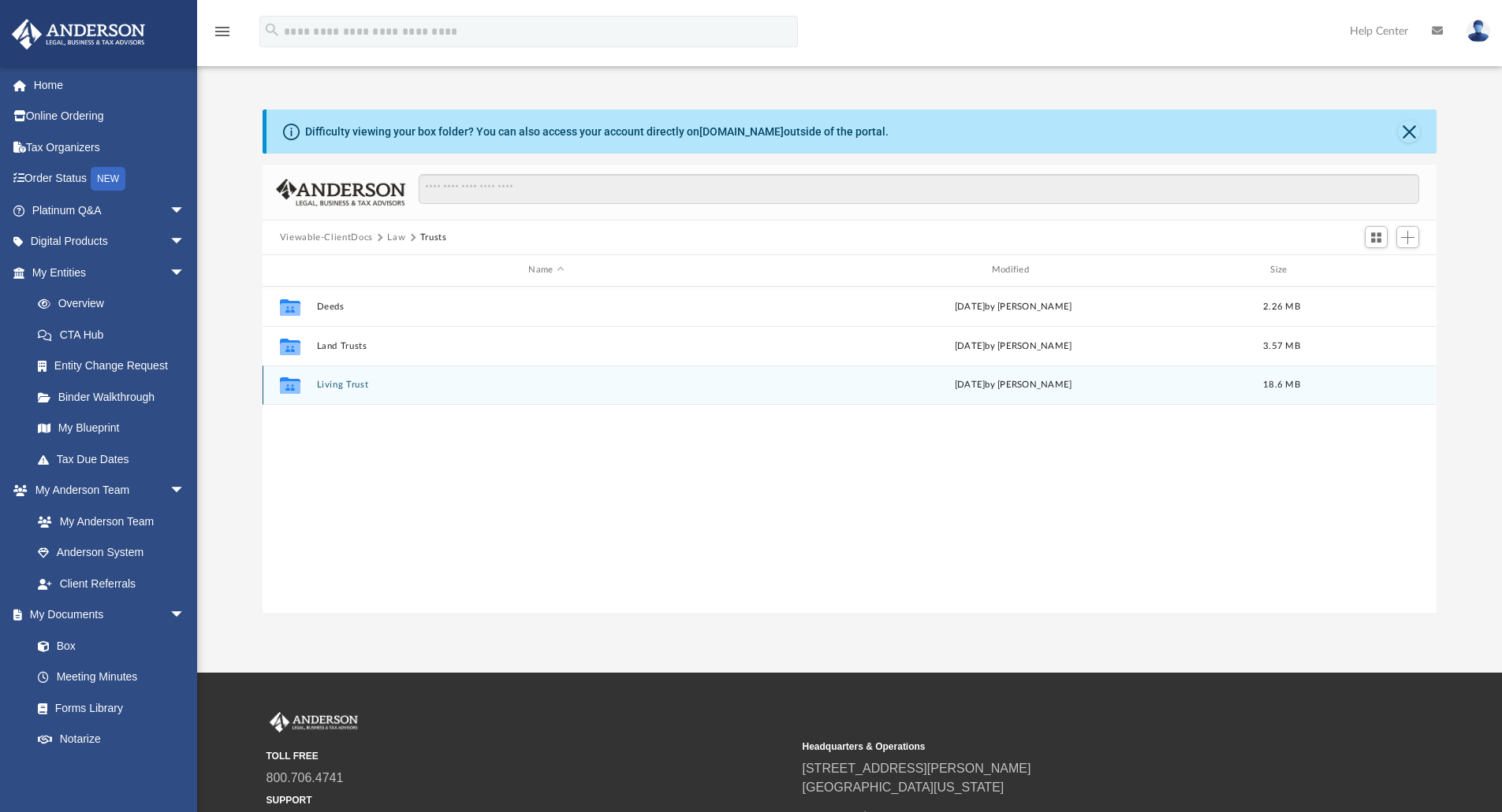
click at [354, 379] on div "Collaborated Folder Living Trust Thu Aug 29 2024 by Danielle Dennie 18.6 MB" at bounding box center [849, 385] width 1175 height 39
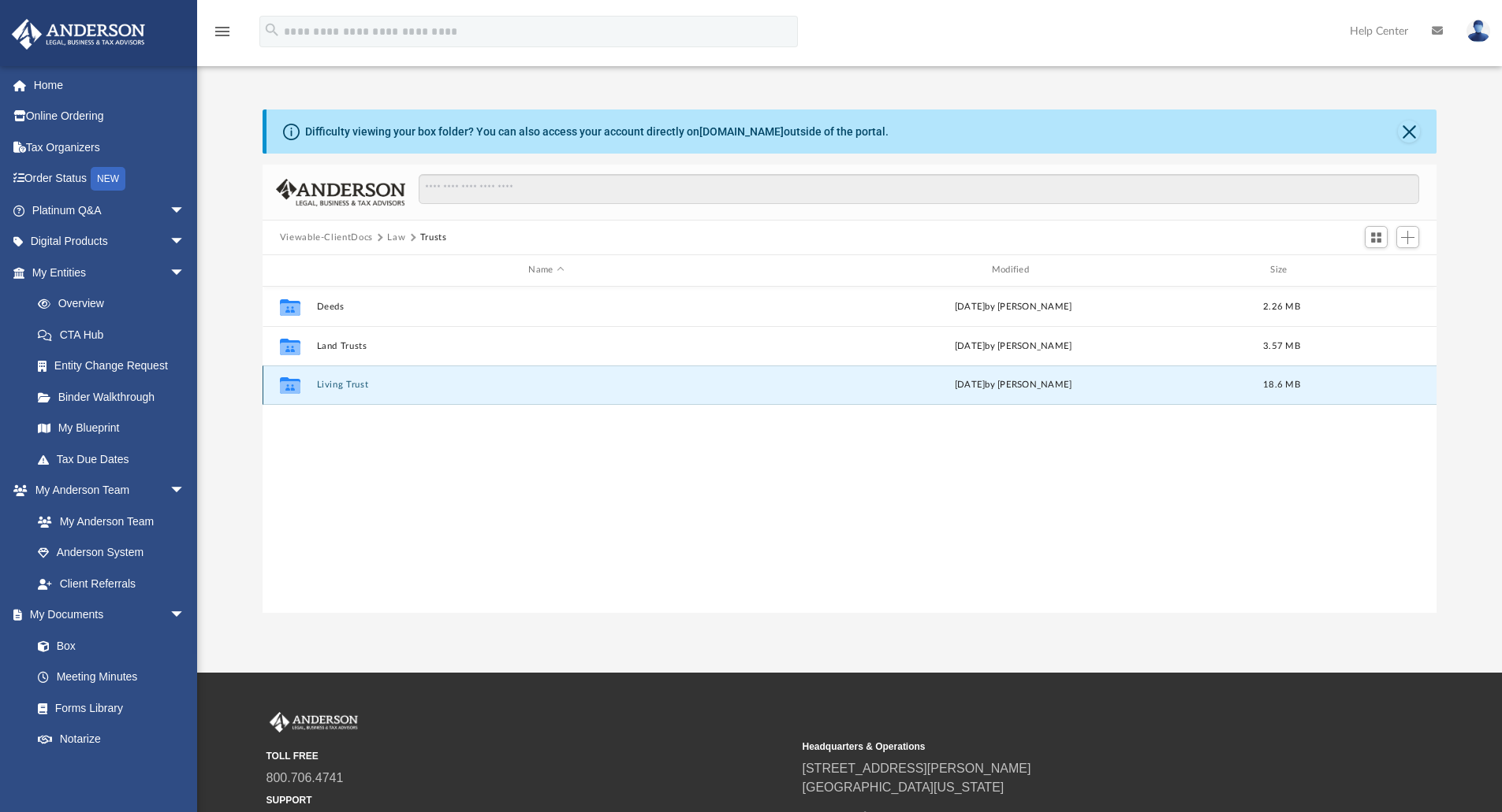
click at [335, 386] on button "Living Trust" at bounding box center [545, 385] width 460 height 10
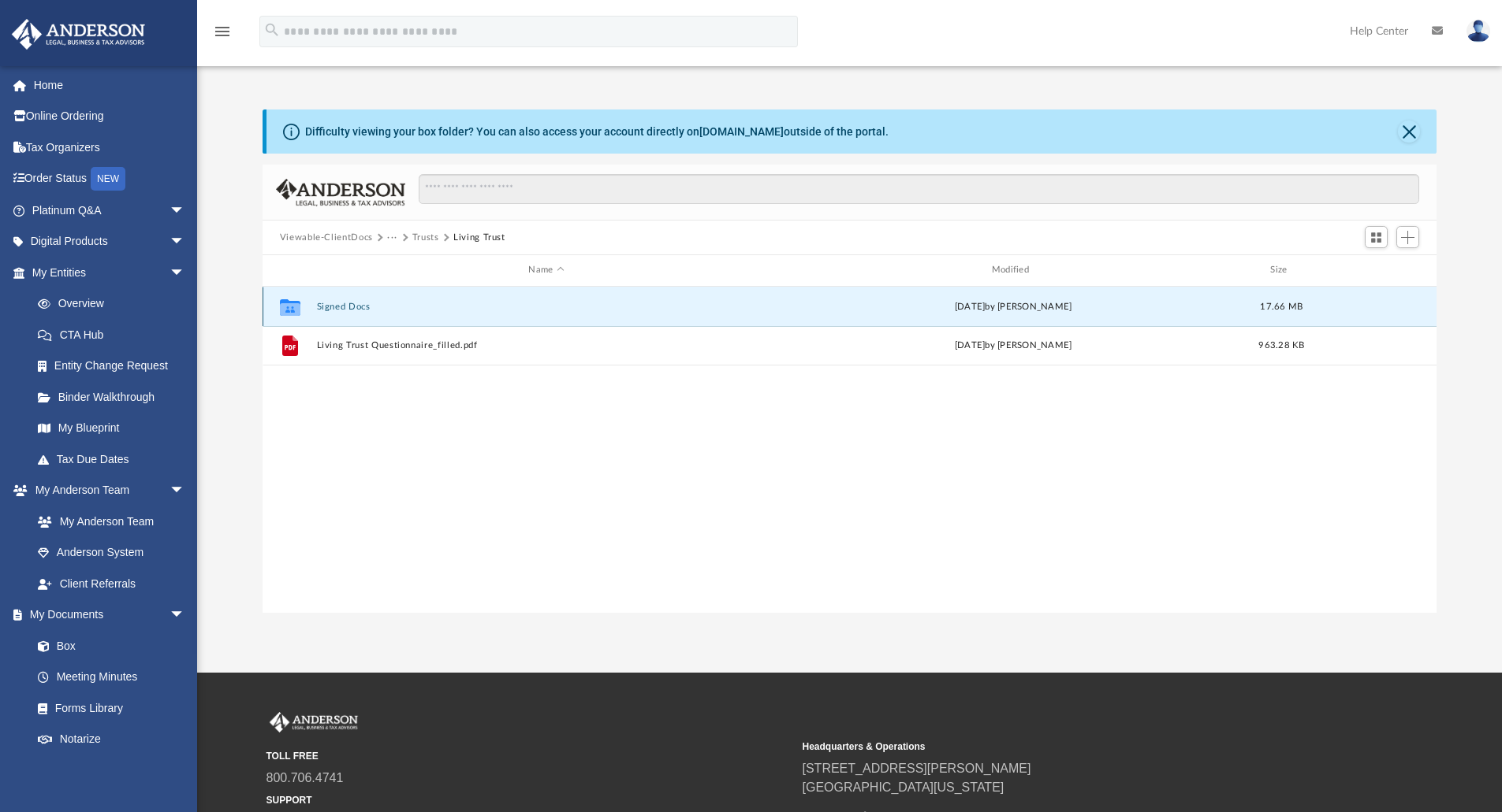
click at [346, 305] on button "Signed Docs" at bounding box center [545, 306] width 460 height 10
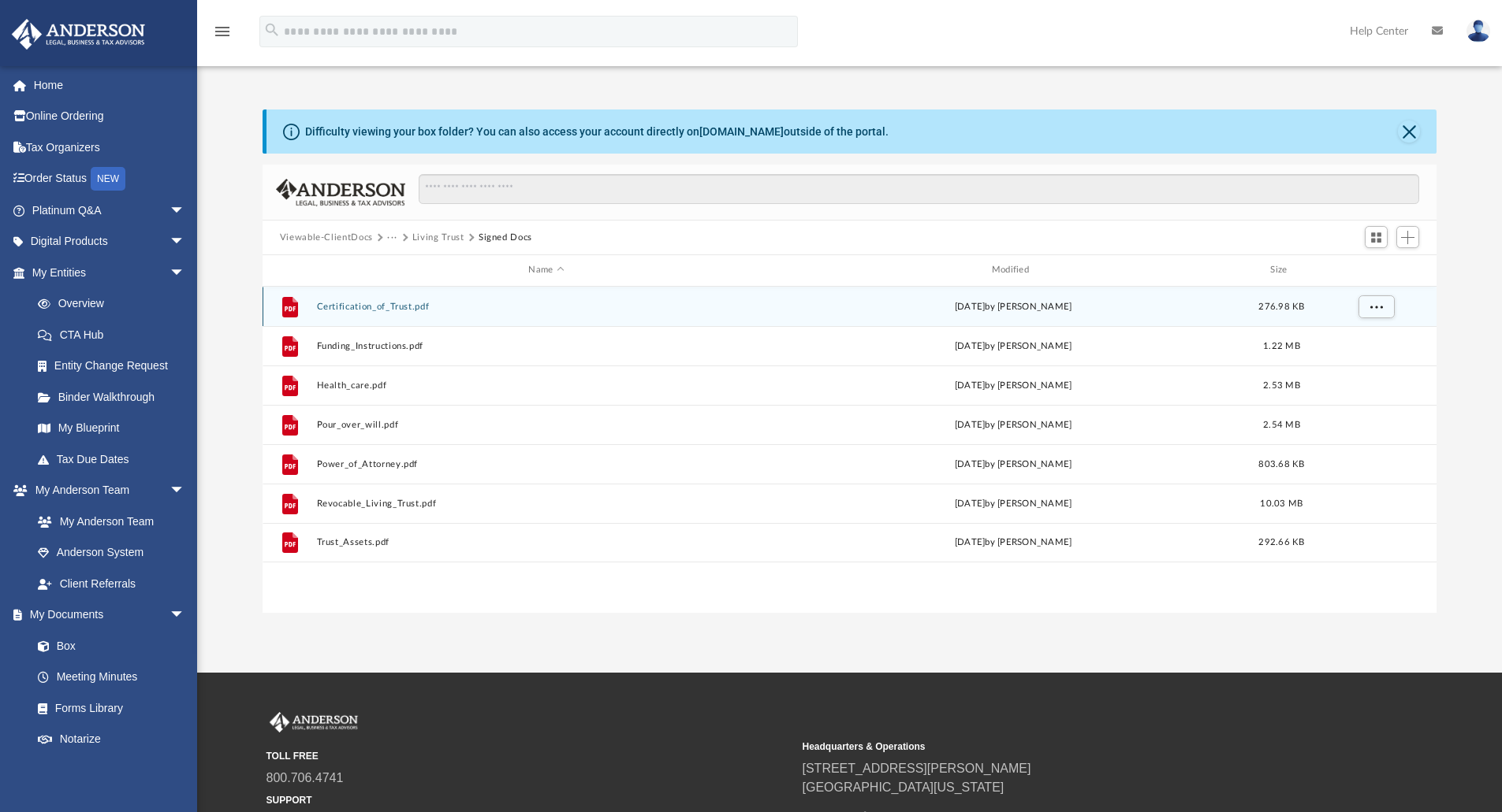
click at [362, 301] on button "Certification_of_Trust.pdf" at bounding box center [545, 306] width 460 height 10
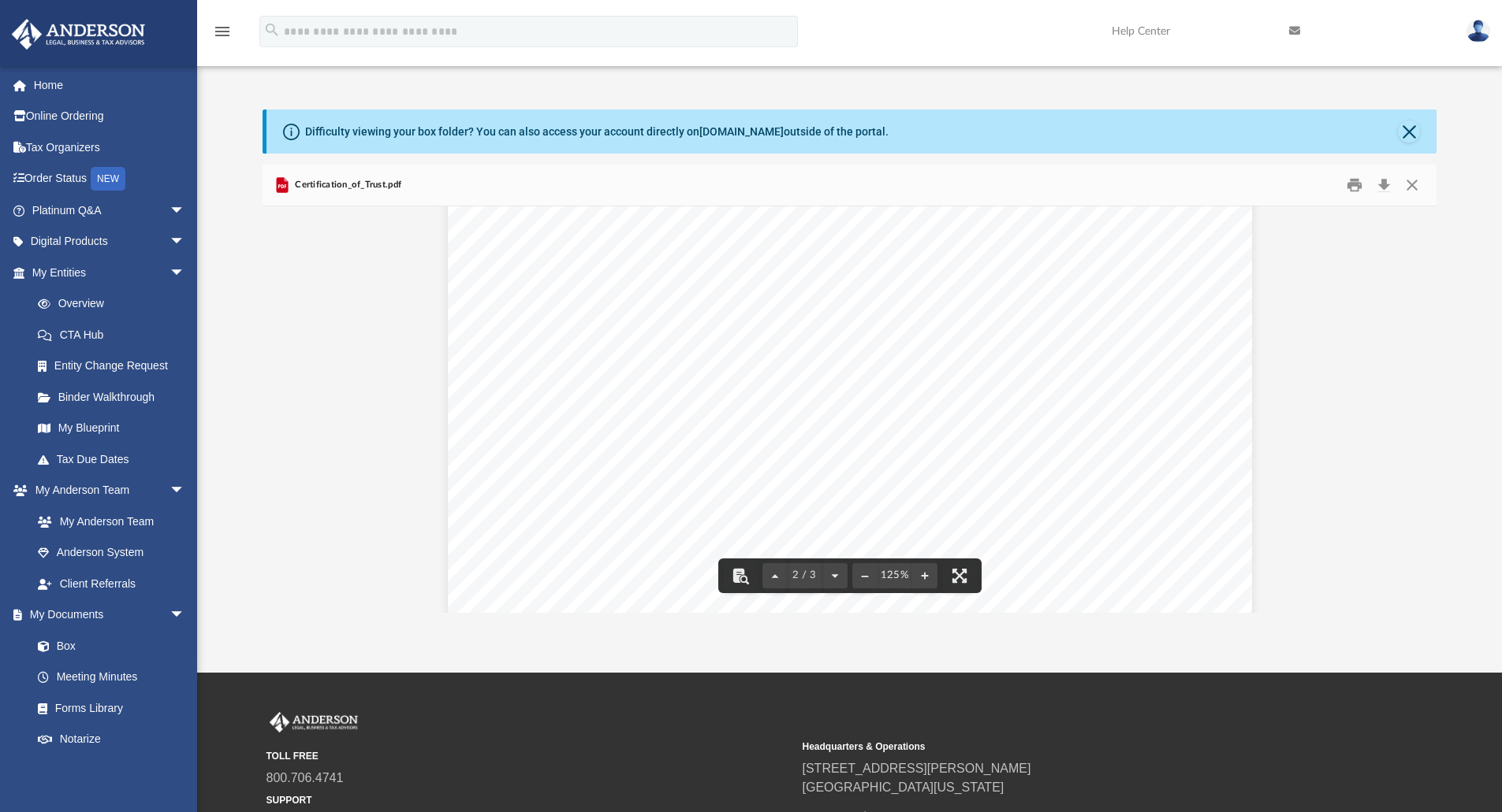
scroll to position [1149, 0]
click at [700, 495] on div "Page 2" at bounding box center [849, 652] width 804 height 1040
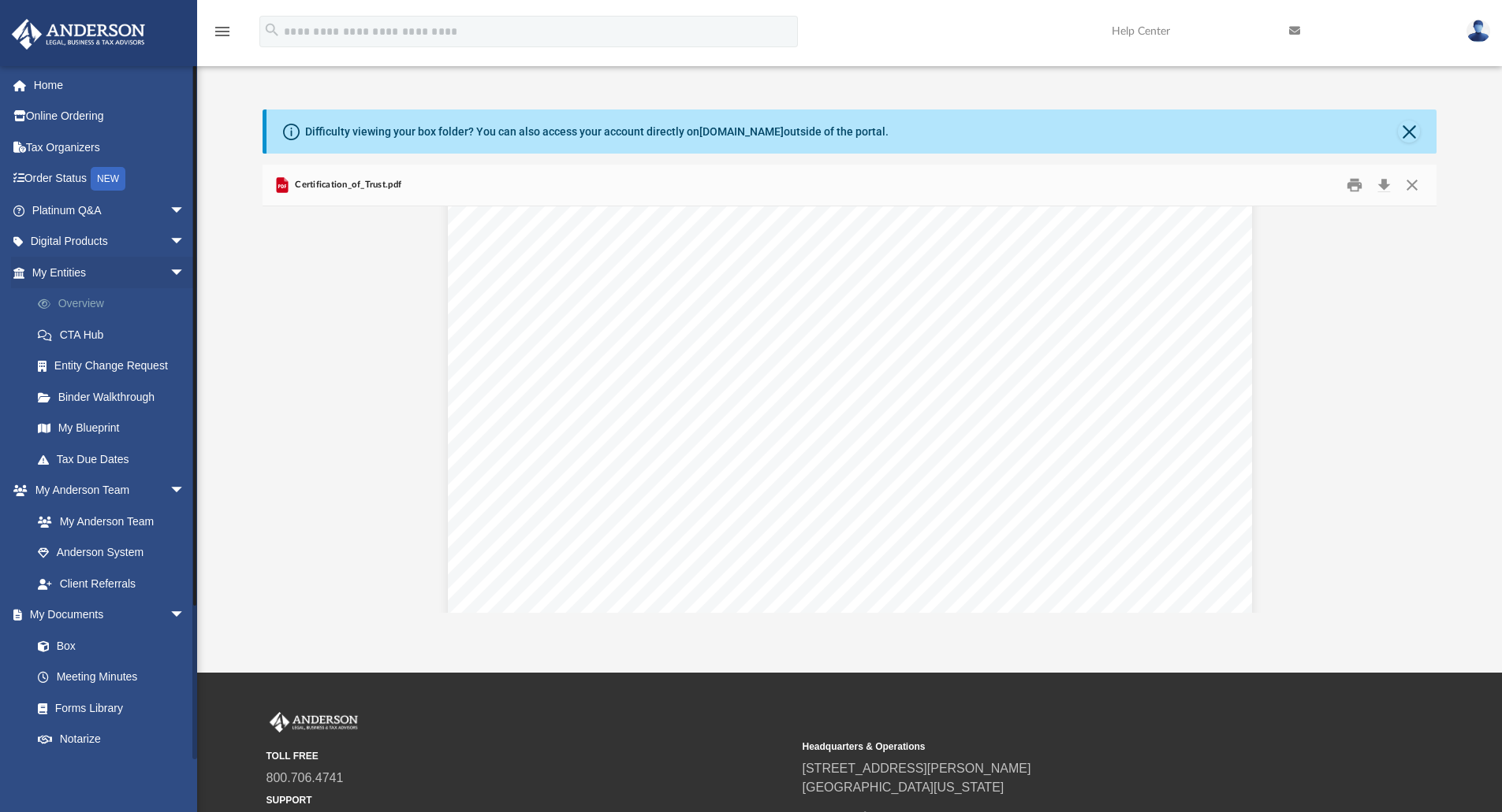
click at [92, 301] on link "Overview" at bounding box center [115, 304] width 187 height 31
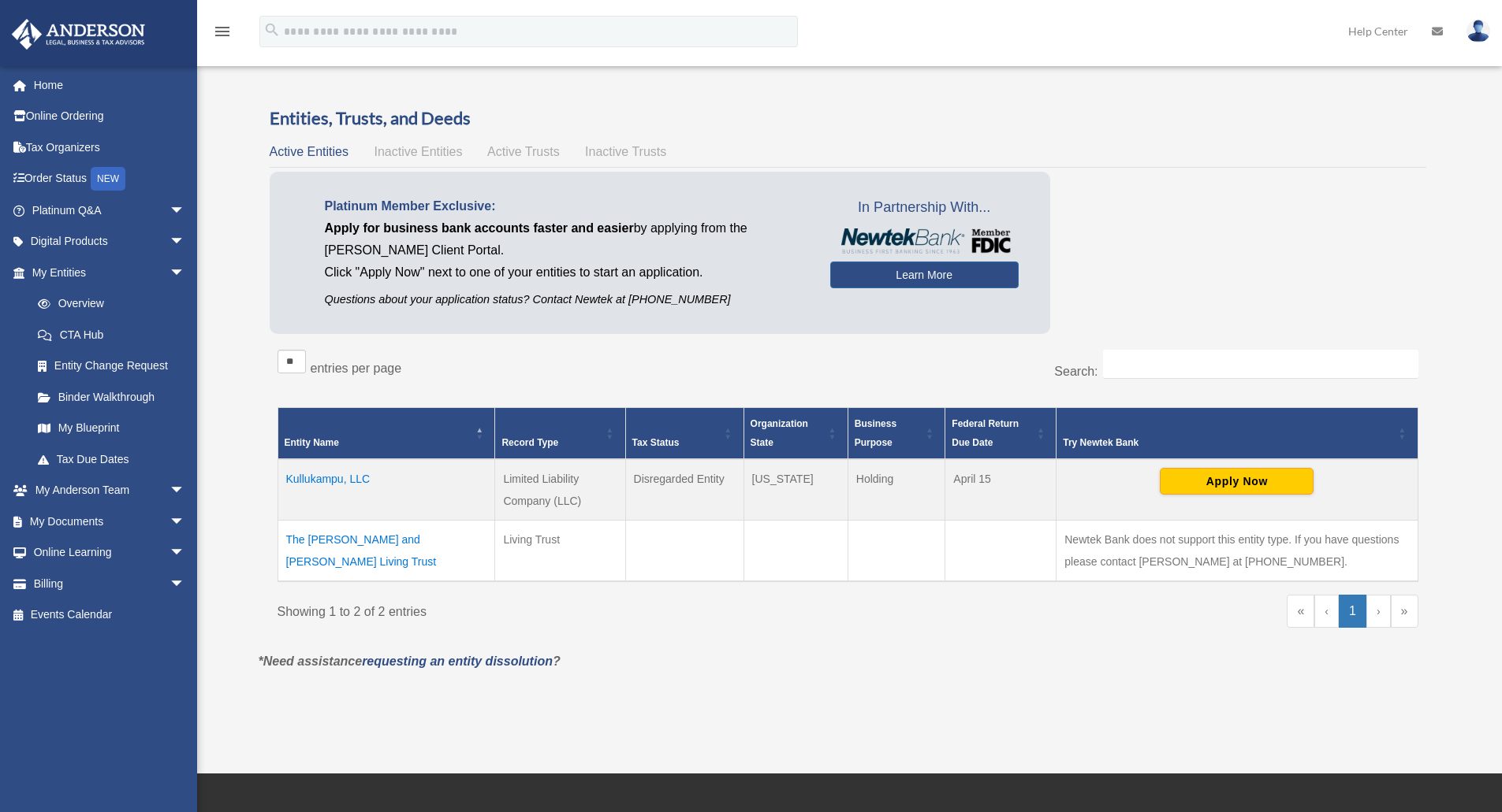
click at [370, 540] on td "The [PERSON_NAME] and [PERSON_NAME] Living Trust" at bounding box center [386, 551] width 217 height 62
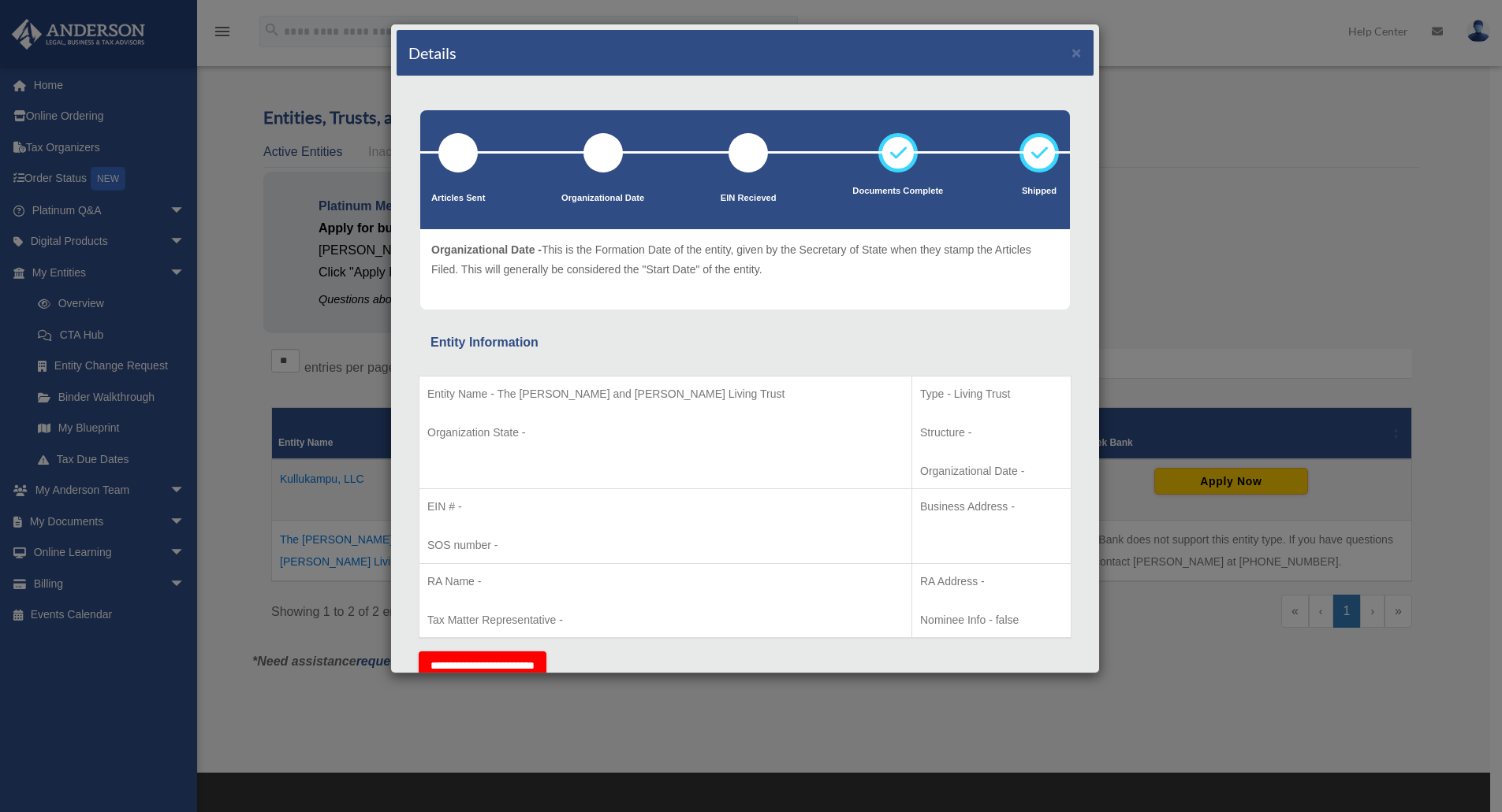
drag, startPoint x: 496, startPoint y: 394, endPoint x: 799, endPoint y: 389, distance: 303.0
click at [799, 389] on p "Entity Name - The [PERSON_NAME] and [PERSON_NAME] Living Trust" at bounding box center [666, 394] width 476 height 20
copy p "The [PERSON_NAME] and [PERSON_NAME] Living Trust"
